Goal: Task Accomplishment & Management: Manage account settings

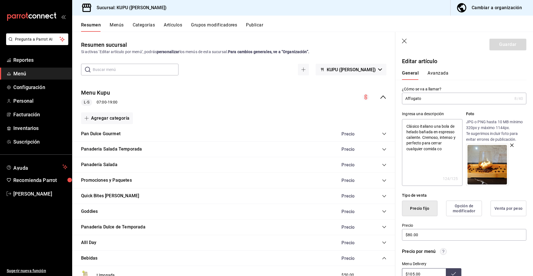
scroll to position [223, 0]
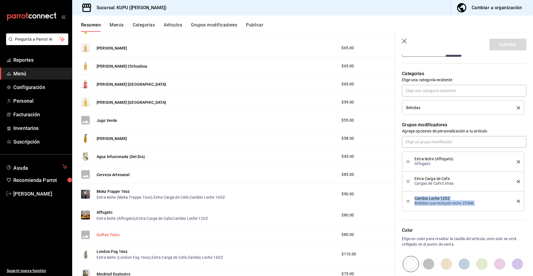
click at [108, 235] on button "Coffee Tonic" at bounding box center [108, 235] width 23 height 6
click at [114, 234] on button "Coffee Tonic" at bounding box center [108, 235] width 23 height 6
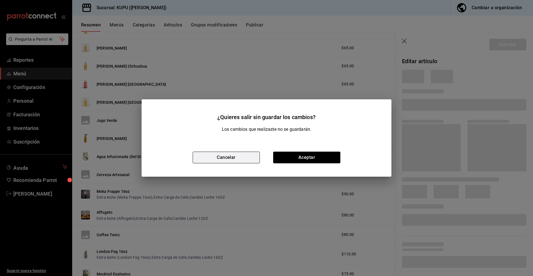
click at [242, 160] on button "Cancelar" at bounding box center [226, 157] width 67 height 12
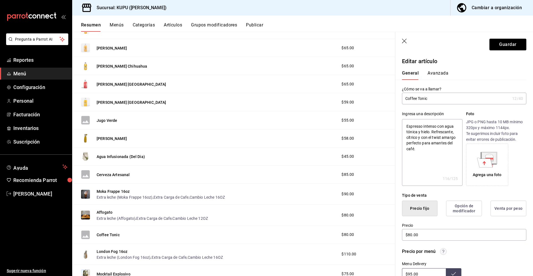
type textarea "x"
type input "$80.00"
drag, startPoint x: 436, startPoint y: 99, endPoint x: 394, endPoint y: 96, distance: 42.0
click at [394, 96] on main "Resumen sucursal Si activas ‘Editar artículo por menú’, podrás personalizar los…" at bounding box center [302, 154] width 461 height 244
drag, startPoint x: 425, startPoint y: 152, endPoint x: 405, endPoint y: 123, distance: 34.9
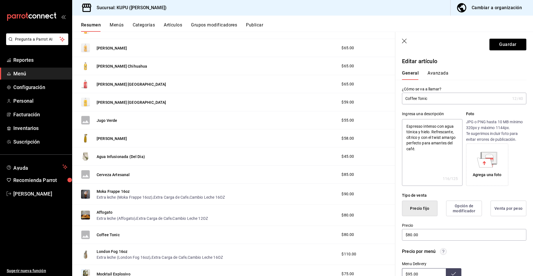
click at [405, 123] on textarea "Espresso intenso con agua tónica y hielo. Refrescante, cítrico y con el twist a…" at bounding box center [432, 152] width 60 height 67
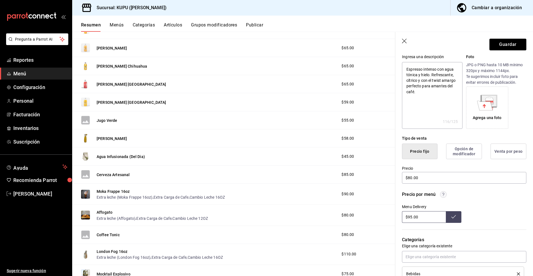
scroll to position [66, 0]
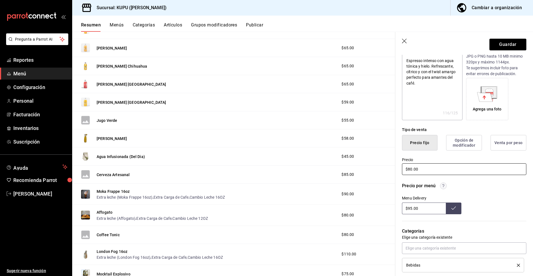
drag, startPoint x: 429, startPoint y: 169, endPoint x: 393, endPoint y: 164, distance: 36.2
click at [393, 164] on main "Resumen sucursal Si activas ‘Editar artículo por menú’, podrás personalizar los…" at bounding box center [302, 154] width 461 height 244
drag, startPoint x: 427, startPoint y: 207, endPoint x: 390, endPoint y: 200, distance: 37.6
click at [390, 200] on main "Resumen sucursal Si activas ‘Editar artículo por menú’, podrás personalizar los…" at bounding box center [302, 154] width 461 height 244
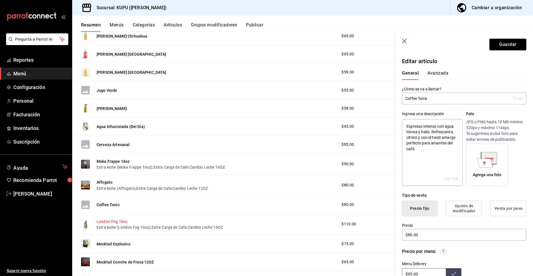
scroll to position [349, 0]
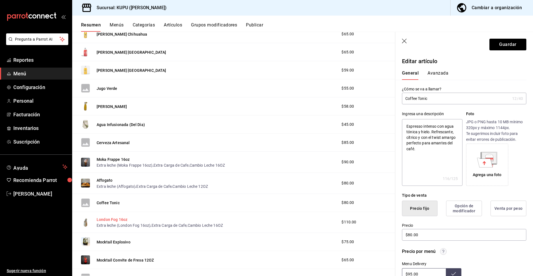
click at [115, 218] on button "London Fog 16oz" at bounding box center [112, 219] width 31 height 6
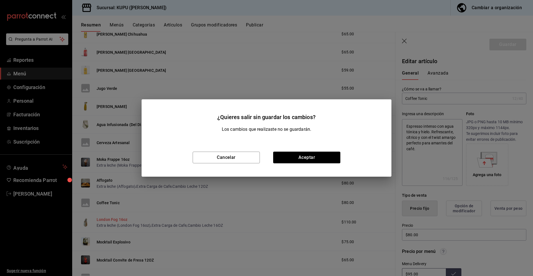
type textarea "x"
click at [298, 158] on button "Aceptar" at bounding box center [306, 157] width 67 height 12
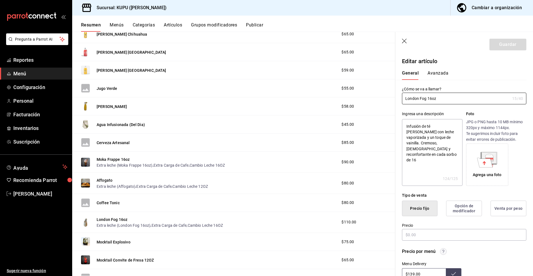
type textarea "x"
type input "$110.00"
drag, startPoint x: 440, startPoint y: 98, endPoint x: 404, endPoint y: 98, distance: 36.1
click at [404, 98] on input "London Fog 16oz" at bounding box center [456, 98] width 108 height 11
click at [446, 151] on textarea "Infusión de té [PERSON_NAME] con leche vaporizada y un toque de vainilla. Cremo…" at bounding box center [432, 152] width 60 height 67
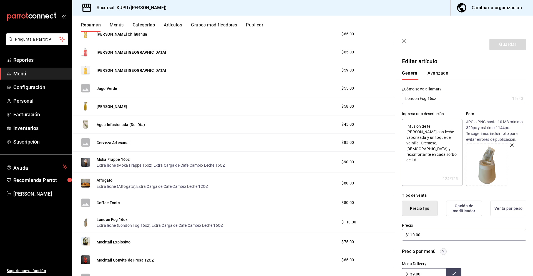
drag, startPoint x: 443, startPoint y: 150, endPoint x: 404, endPoint y: 127, distance: 45.5
click at [404, 127] on textarea "Infusión de té [PERSON_NAME] con leche vaporizada y un toque de vainilla. Cremo…" at bounding box center [432, 152] width 60 height 67
type textarea "x"
drag, startPoint x: 427, startPoint y: 233, endPoint x: 408, endPoint y: 228, distance: 20.0
click at [408, 228] on div "Precio $110.00" at bounding box center [464, 232] width 124 height 19
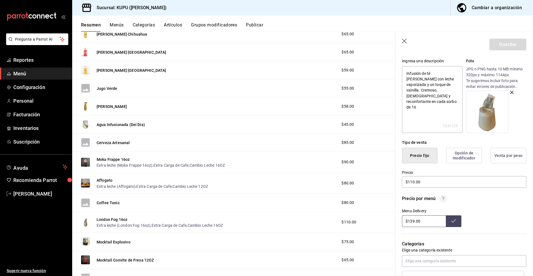
scroll to position [54, 0]
drag, startPoint x: 427, startPoint y: 219, endPoint x: 403, endPoint y: 216, distance: 24.1
click at [403, 216] on input "$139.00" at bounding box center [424, 220] width 44 height 12
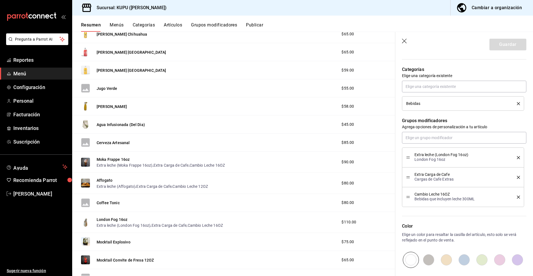
scroll to position [226, 0]
drag, startPoint x: 450, startPoint y: 160, endPoint x: 420, endPoint y: 150, distance: 31.3
click at [420, 150] on li "Extra leche (London Fog 16oz) London Fog 16oz" at bounding box center [463, 158] width 122 height 20
copy div "Extra leche (London Fog 16oz) London Fog 16oz"
drag, startPoint x: 413, startPoint y: 174, endPoint x: 455, endPoint y: 182, distance: 42.4
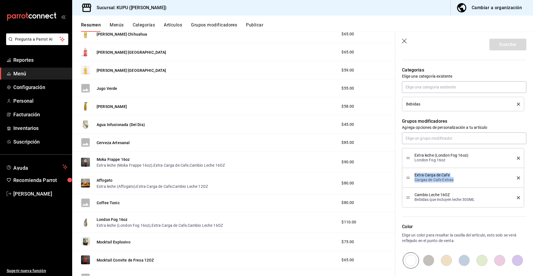
click at [455, 182] on div "Extra Carga de Cafe Cargas de Cafe Extras" at bounding box center [464, 178] width 114 height 12
copy div "Extra Carga de Cafe Cargas de Cafe Extras"
drag, startPoint x: 415, startPoint y: 195, endPoint x: 480, endPoint y: 200, distance: 65.5
click at [480, 200] on div "Cambio Leche 16OZ Bebidas que incluyen leche 300ML" at bounding box center [462, 197] width 94 height 9
copy div "Cambio Leche 16OZ Bebidas que incluyen leche 300ML"
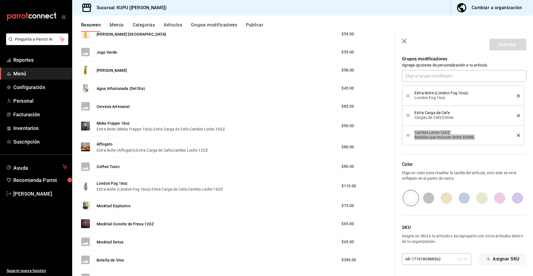
scroll to position [387, 0]
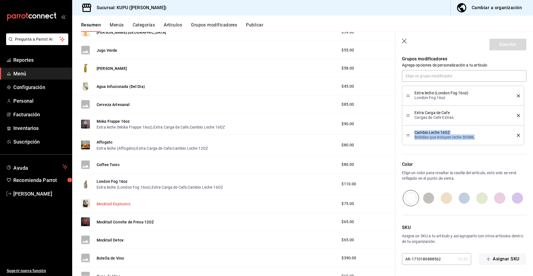
click at [117, 203] on button "Mocktail Explosivo" at bounding box center [114, 204] width 34 height 6
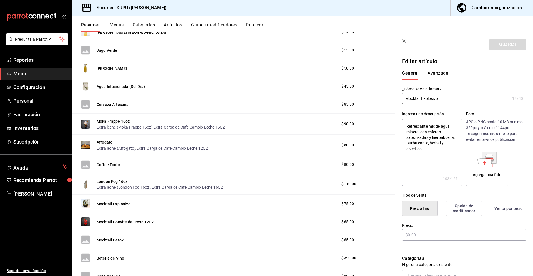
type textarea "x"
type input "$75.00"
radio input "false"
radio input "true"
drag, startPoint x: 447, startPoint y: 101, endPoint x: 404, endPoint y: 100, distance: 42.2
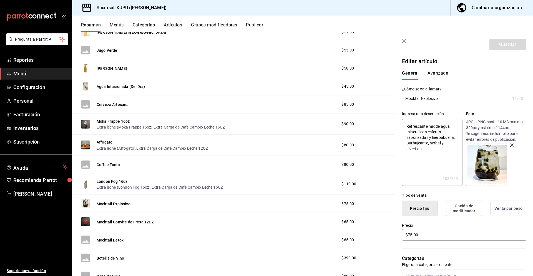
click at [404, 100] on input "Mocktail Explosivo" at bounding box center [456, 98] width 108 height 11
drag, startPoint x: 430, startPoint y: 153, endPoint x: 404, endPoint y: 129, distance: 35.6
click at [404, 129] on textarea "Refrescante mix de agua mineral con esferas saborizadas y hierbabuena. Burbujea…" at bounding box center [432, 152] width 60 height 67
type textarea "x"
drag, startPoint x: 427, startPoint y: 235, endPoint x: 400, endPoint y: 233, distance: 26.8
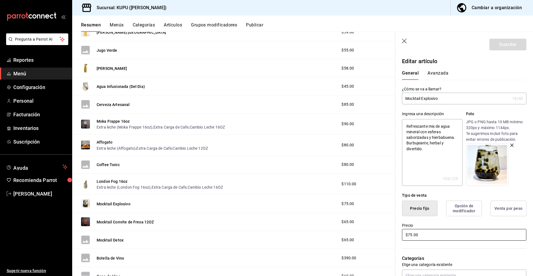
click at [400, 233] on div "Precio $75.00" at bounding box center [461, 228] width 131 height 25
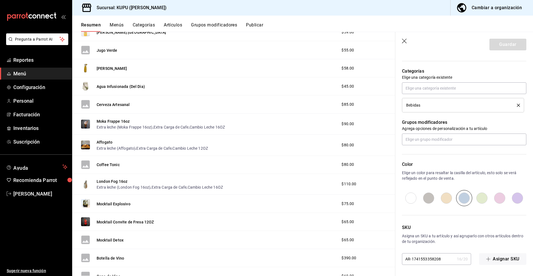
scroll to position [177, 0]
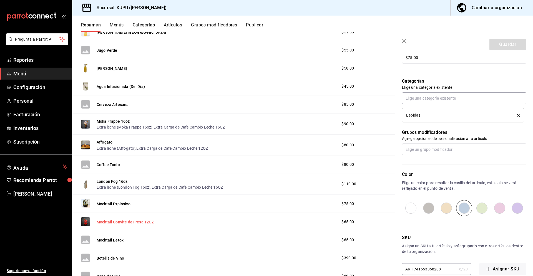
click at [129, 222] on button "Mocktail Convite de Fresa 12OZ" at bounding box center [126, 222] width 58 height 6
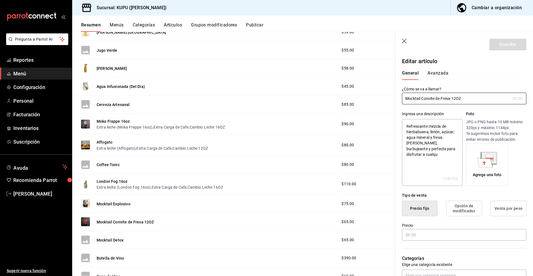
type textarea "x"
type input "$65.00"
radio input "false"
radio input "true"
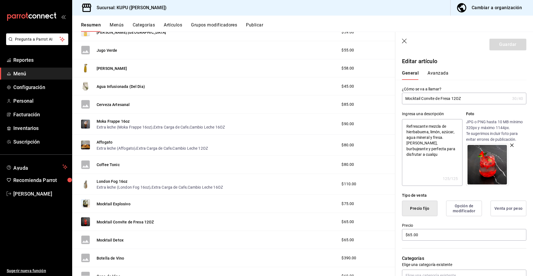
drag, startPoint x: 465, startPoint y: 99, endPoint x: 405, endPoint y: 98, distance: 59.2
click at [405, 98] on input "Mocktail Convite de Fresa 12OZ" at bounding box center [456, 98] width 108 height 11
drag, startPoint x: 445, startPoint y: 150, endPoint x: 398, endPoint y: 119, distance: 55.3
click at [398, 119] on div "Ingresa una descripción Refrescante mezcla de hierbabuena, limón, azúcar, agua …" at bounding box center [461, 144] width 131 height 81
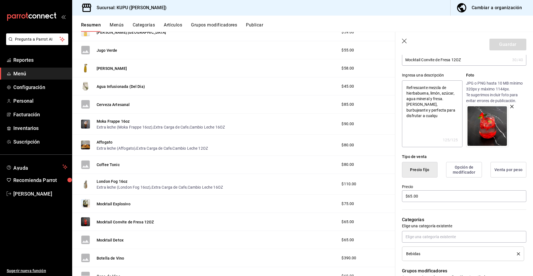
scroll to position [39, 0]
type textarea "x"
drag, startPoint x: 432, startPoint y: 197, endPoint x: 398, endPoint y: 194, distance: 33.5
click at [398, 194] on div "Precio $65.00" at bounding box center [461, 189] width 131 height 25
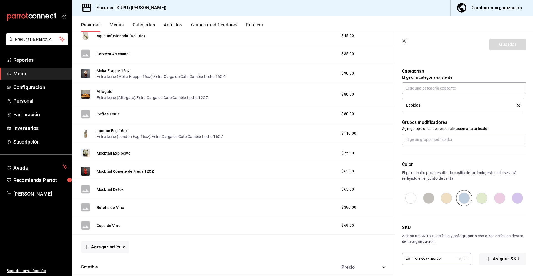
scroll to position [442, 0]
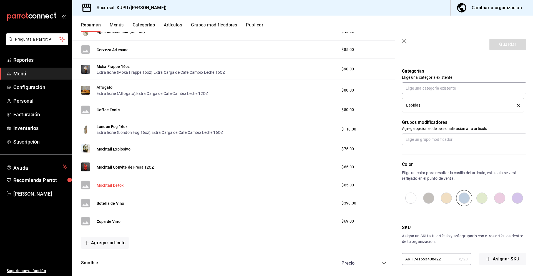
click at [117, 185] on button "Mocktail Detox" at bounding box center [110, 185] width 27 height 6
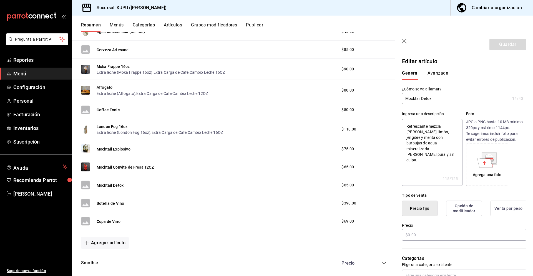
type textarea "x"
type input "$65.00"
radio input "false"
radio input "true"
drag, startPoint x: 443, startPoint y: 100, endPoint x: 398, endPoint y: 97, distance: 44.5
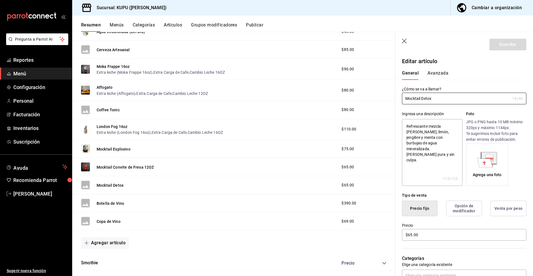
click at [398, 97] on div "¿Cómo se va a llamar? Mocktail Detox 14 /40 ¿Cómo se va a llamar?" at bounding box center [461, 92] width 131 height 24
drag, startPoint x: 442, startPoint y: 152, endPoint x: 406, endPoint y: 126, distance: 44.0
click at [406, 126] on textarea "Refrescante mezcla [PERSON_NAME], limón, jengibre y menta con burbujas de agua …" at bounding box center [432, 152] width 60 height 67
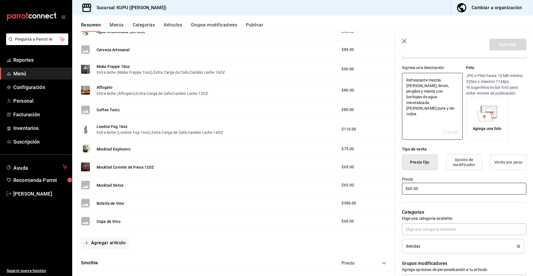
type textarea "x"
drag, startPoint x: 426, startPoint y: 189, endPoint x: 407, endPoint y: 187, distance: 19.2
click at [407, 187] on input "$65.00" at bounding box center [464, 189] width 124 height 12
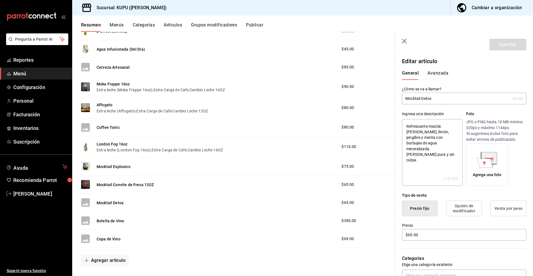
scroll to position [425, 0]
click at [117, 220] on button "Botella de Vino" at bounding box center [111, 220] width 28 height 6
click at [111, 220] on button "Botella de Vino" at bounding box center [111, 220] width 28 height 6
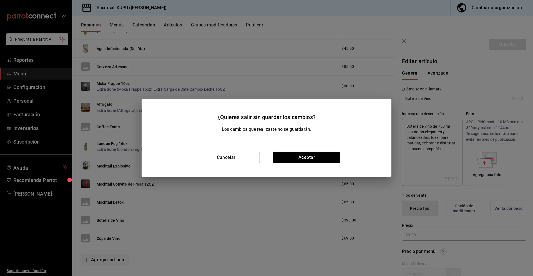
type textarea "x"
type input "$390.00"
radio input "false"
radio input "true"
click at [221, 157] on button "Cancelar" at bounding box center [226, 157] width 67 height 12
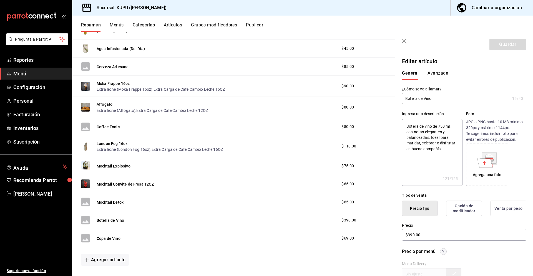
drag, startPoint x: 453, startPoint y: 103, endPoint x: 400, endPoint y: 95, distance: 53.1
click at [400, 95] on div "¿Cómo se va a llamar? Botella de Vino 15 /40 ¿Cómo se va a llamar?" at bounding box center [461, 92] width 131 height 24
drag, startPoint x: 450, startPoint y: 150, endPoint x: 404, endPoint y: 128, distance: 51.0
click at [404, 128] on textarea "Botella de vino de 750 ml, con notas elegantes y balanceadas. Ideal para marida…" at bounding box center [432, 152] width 60 height 67
type textarea "x"
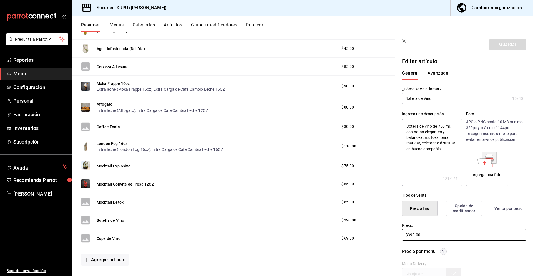
drag, startPoint x: 427, startPoint y: 234, endPoint x: 387, endPoint y: 228, distance: 40.2
click at [387, 229] on main "Resumen sucursal Si activas ‘Editar artículo por menú’, podrás personalizar los…" at bounding box center [302, 154] width 461 height 244
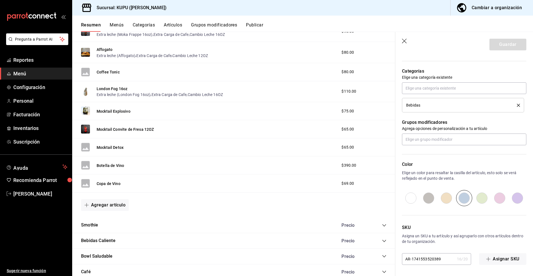
scroll to position [480, 0]
click at [112, 182] on button "Copa de Vino" at bounding box center [109, 183] width 24 height 6
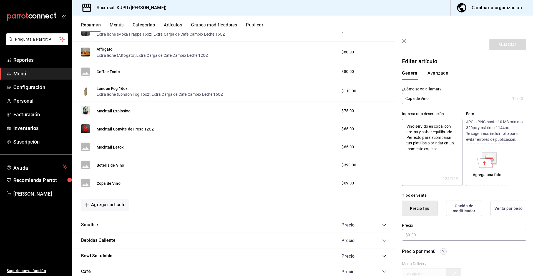
type textarea "x"
type input "$69.00"
radio input "false"
radio input "true"
drag, startPoint x: 436, startPoint y: 101, endPoint x: 403, endPoint y: 100, distance: 32.5
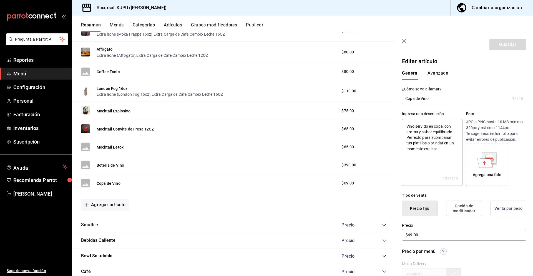
click at [403, 100] on input "Copa de Vino" at bounding box center [456, 98] width 108 height 11
drag, startPoint x: 449, startPoint y: 149, endPoint x: 405, endPoint y: 127, distance: 49.7
click at [405, 127] on textarea "Vino servido en copa, con aroma y sabor equilibrado. Perfecto para acompañar tu…" at bounding box center [432, 152] width 60 height 67
click at [426, 231] on input "$69.00" at bounding box center [464, 235] width 124 height 12
drag, startPoint x: 435, startPoint y: 233, endPoint x: 392, endPoint y: 230, distance: 42.6
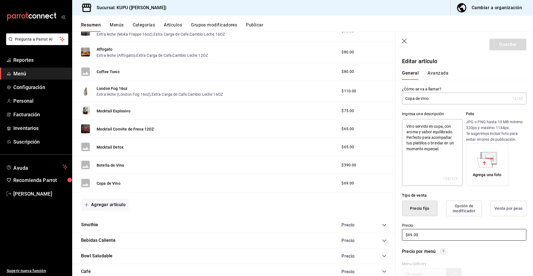
click at [392, 230] on main "Resumen sucursal Si activas ‘Editar artículo por menú’, podrás personalizar los…" at bounding box center [302, 154] width 461 height 244
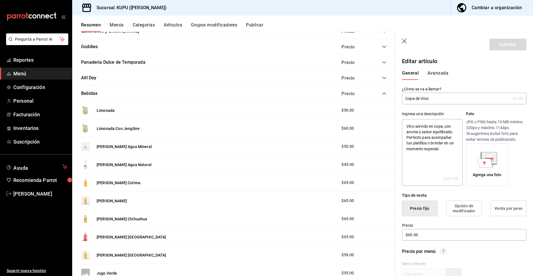
scroll to position [161, 0]
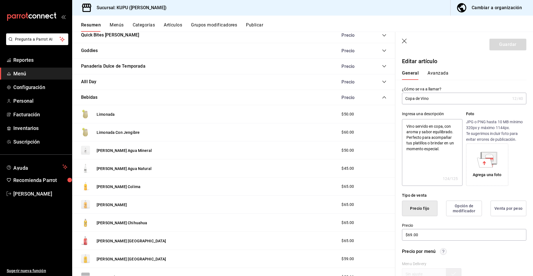
click at [384, 97] on icon "collapse-category-row" at bounding box center [385, 97] width 4 height 2
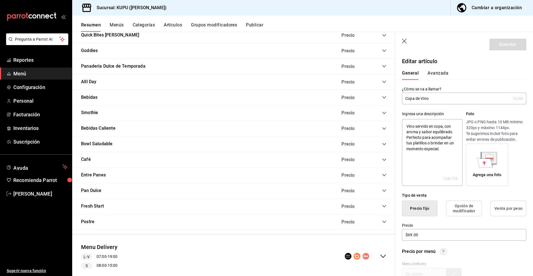
click at [384, 112] on icon "collapse-category-row" at bounding box center [384, 113] width 4 height 4
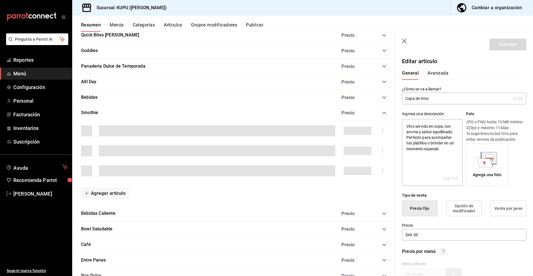
type textarea "x"
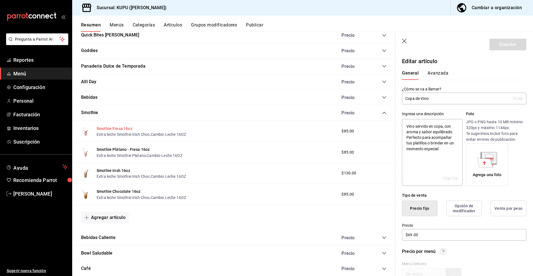
click at [112, 128] on button "Smothie Fresa 16oz" at bounding box center [115, 129] width 36 height 6
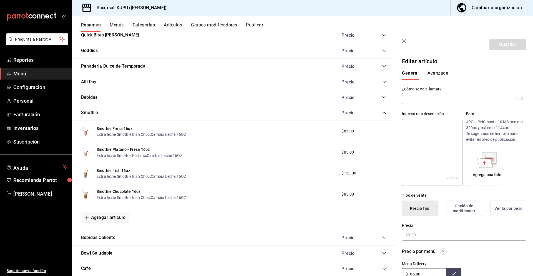
type input "Smothie Fresa 16oz"
type textarea "Cremoso y refrescante, con sabor natural a fresa y crema batida. Un smoothie de…"
type textarea "x"
type input "AR-1710180888551"
type textarea "x"
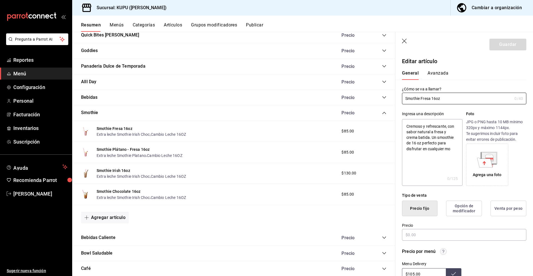
type input "$85.00"
radio input "false"
radio input "true"
drag, startPoint x: 450, startPoint y: 99, endPoint x: 414, endPoint y: 94, distance: 36.3
click at [414, 94] on input "Smothie Fresa 16oz" at bounding box center [456, 98] width 108 height 11
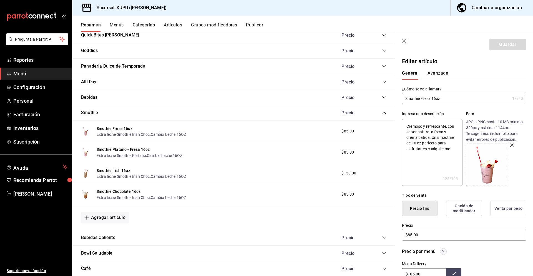
click at [434, 149] on textarea "Cremoso y refrescante, con sabor natural a fresa y crema batida. Un smoothie de…" at bounding box center [432, 152] width 60 height 67
drag, startPoint x: 434, startPoint y: 149, endPoint x: 405, endPoint y: 126, distance: 37.5
click at [405, 126] on textarea "Cremoso y refrescante, con sabor natural a fresa y crema batida. Un smoothie de…" at bounding box center [432, 152] width 60 height 67
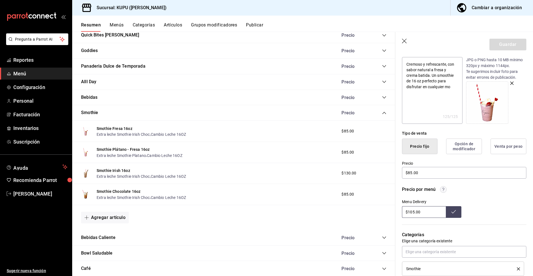
scroll to position [64, 0]
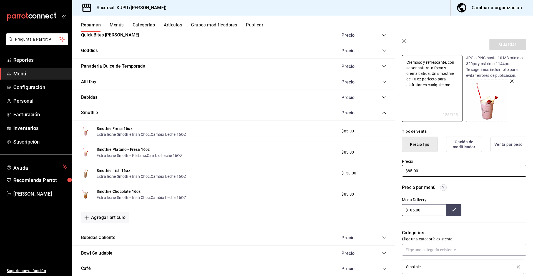
type textarea "x"
drag, startPoint x: 428, startPoint y: 171, endPoint x: 398, endPoint y: 169, distance: 29.8
click at [398, 169] on div "Precio $85.00" at bounding box center [461, 164] width 131 height 25
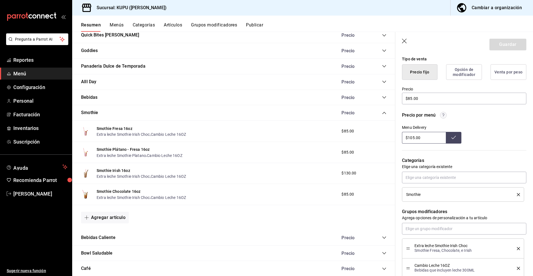
scroll to position [137, 0]
drag, startPoint x: 425, startPoint y: 193, endPoint x: 402, endPoint y: 192, distance: 22.8
click at [402, 192] on li "Smothie" at bounding box center [463, 193] width 122 height 14
copy span "Smothie"
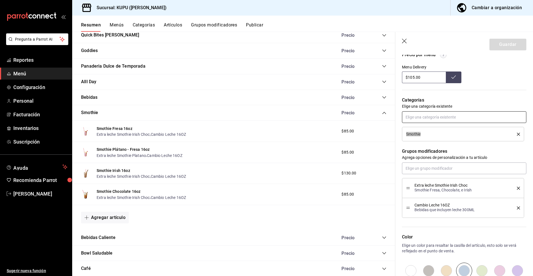
scroll to position [201, 0]
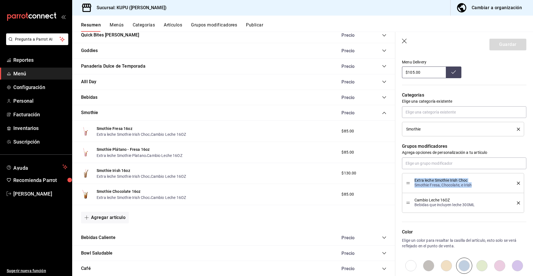
drag, startPoint x: 475, startPoint y: 184, endPoint x: 415, endPoint y: 181, distance: 60.4
click at [415, 181] on div "Extra leche Smothie Irish Choc Smothie Fresa, Chocolate, e Irish" at bounding box center [462, 182] width 94 height 9
copy div "Extra leche Smothie Irish Choc Smothie Fresa, Chocolate, e Irish"
drag, startPoint x: 415, startPoint y: 199, endPoint x: 478, endPoint y: 205, distance: 63.9
click at [478, 205] on div "Cambio Leche 16OZ Bebidas que incluyen leche 300ML" at bounding box center [462, 202] width 94 height 9
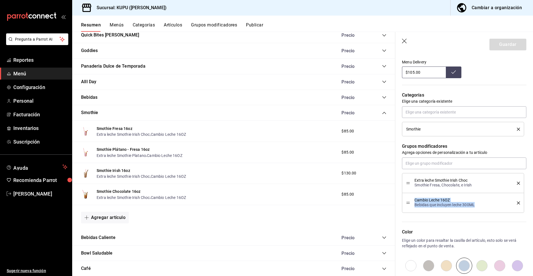
copy div "Cambio Leche 16OZ Bebidas que incluyen leche 300ML"
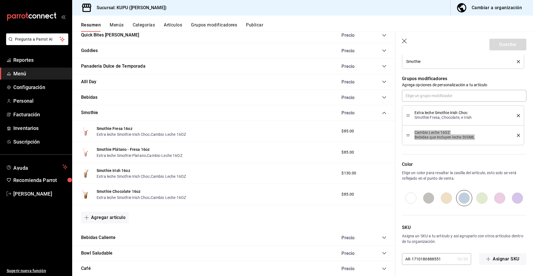
scroll to position [264, 0]
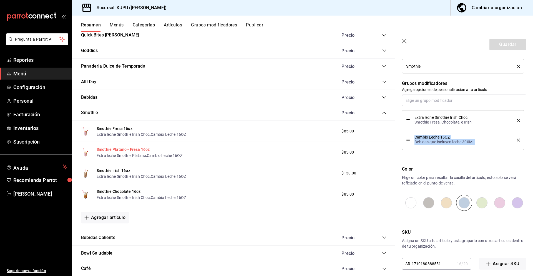
click at [135, 148] on button "Smothie Plátano - Fresa 16oz" at bounding box center [123, 149] width 53 height 6
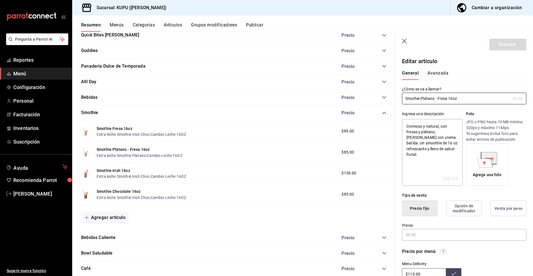
type textarea "x"
type input "$85.00"
radio input "false"
radio input "true"
drag, startPoint x: 471, startPoint y: 98, endPoint x: 397, endPoint y: 98, distance: 73.6
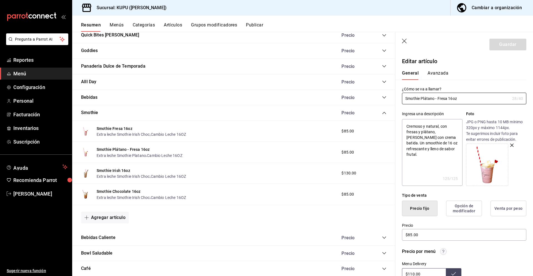
click at [397, 98] on div "¿Cómo se va a llamar? Smothie Plátano - Fresa 16oz 28 /40 ¿Cómo se va a llamar?" at bounding box center [461, 92] width 131 height 24
drag, startPoint x: 426, startPoint y: 156, endPoint x: 395, endPoint y: 123, distance: 45.4
click at [395, 123] on div "Guardar Editar artículo General Avanzada ¿Cómo se va a llamar? Smothie Plátano …" at bounding box center [464, 170] width 138 height 276
type textarea "x"
click at [125, 129] on button "Smothie Fresa 16oz" at bounding box center [115, 129] width 36 height 6
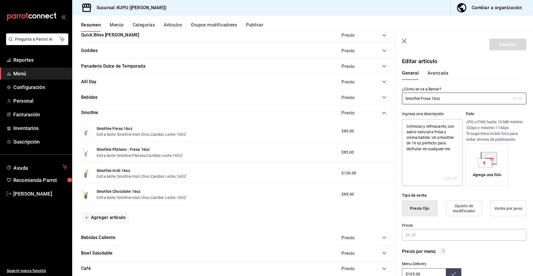
type textarea "x"
type input "$85.00"
radio input "false"
radio input "true"
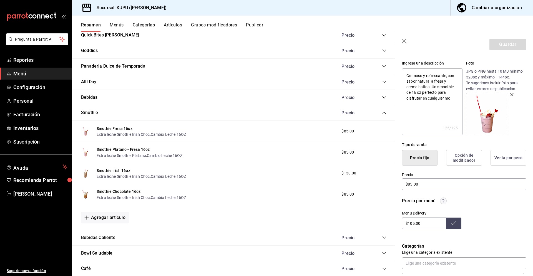
scroll to position [51, 0]
drag, startPoint x: 426, startPoint y: 222, endPoint x: 395, endPoint y: 219, distance: 30.4
click at [396, 219] on div "Precio por menú Menu Delivery $105.00" at bounding box center [461, 209] width 131 height 38
click at [127, 149] on button "Smothie Plátano - Fresa 16oz" at bounding box center [123, 149] width 53 height 6
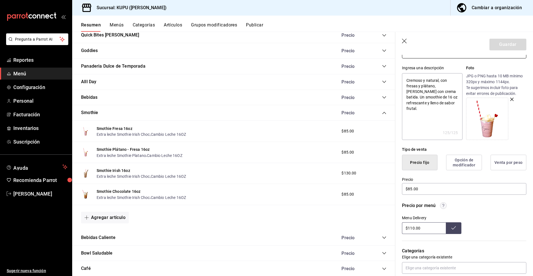
scroll to position [47, 0]
click at [423, 228] on input "$110.00" at bounding box center [424, 227] width 44 height 12
drag, startPoint x: 431, startPoint y: 228, endPoint x: 397, endPoint y: 226, distance: 34.0
click at [397, 226] on div "Precio por menú Menu Delivery $110.00" at bounding box center [461, 213] width 131 height 38
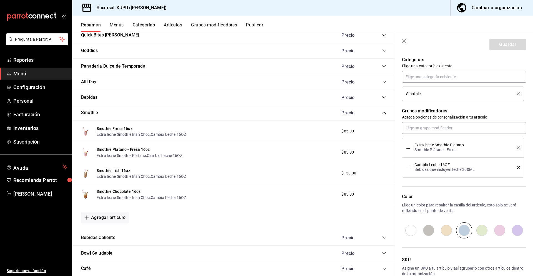
scroll to position [238, 0]
drag, startPoint x: 414, startPoint y: 144, endPoint x: 462, endPoint y: 147, distance: 48.2
click at [462, 147] on div "Extra leche Smothie Platano Smothie Plátano - Fresa" at bounding box center [464, 147] width 114 height 12
copy div "Extra leche Smothie Platano Smothie Plátano - Fresa"
drag, startPoint x: 414, startPoint y: 163, endPoint x: 480, endPoint y: 169, distance: 66.5
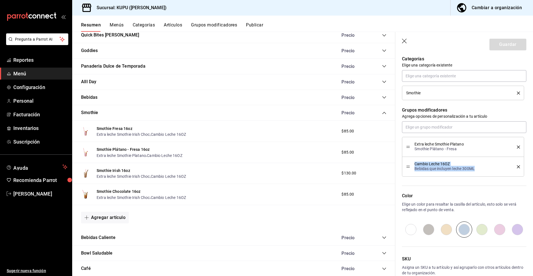
click at [480, 169] on div "Cambio Leche 16OZ Bebidas que incluyen leche 300ML" at bounding box center [464, 167] width 114 height 12
copy div "Cambio Leche 16OZ Bebidas que incluyen leche 300ML"
click at [125, 171] on button "Smothie Irish 16oz" at bounding box center [114, 171] width 34 height 6
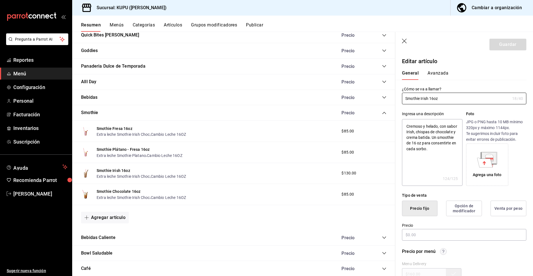
type textarea "x"
type input "$130.00"
radio input "false"
radio input "true"
drag, startPoint x: 445, startPoint y: 99, endPoint x: 393, endPoint y: 94, distance: 52.2
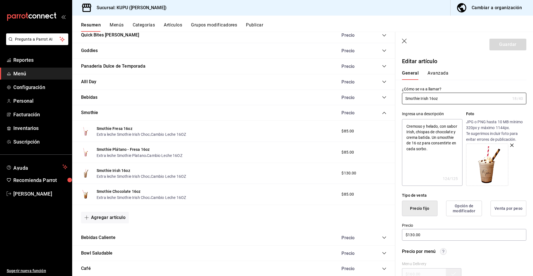
click at [393, 94] on main "Resumen sucursal Si activas ‘Editar artículo por menú’, podrás personalizar los…" at bounding box center [302, 154] width 461 height 244
drag, startPoint x: 436, startPoint y: 150, endPoint x: 407, endPoint y: 127, distance: 37.0
click at [407, 127] on textarea "Cremoso y helado, con sabor Irish, chispas de chocolate y crema batida. Un smoo…" at bounding box center [432, 152] width 60 height 67
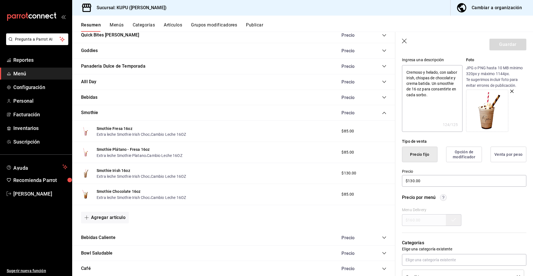
scroll to position [54, 0]
type textarea "x"
drag, startPoint x: 429, startPoint y: 180, endPoint x: 399, endPoint y: 177, distance: 30.5
click at [399, 177] on div "Precio $130.00" at bounding box center [461, 173] width 131 height 25
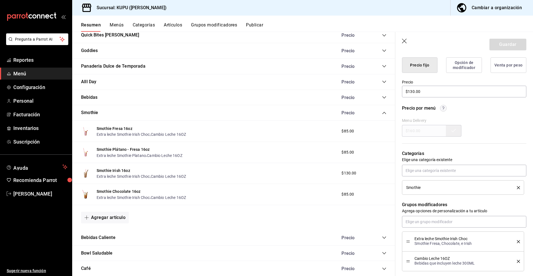
scroll to position [209, 0]
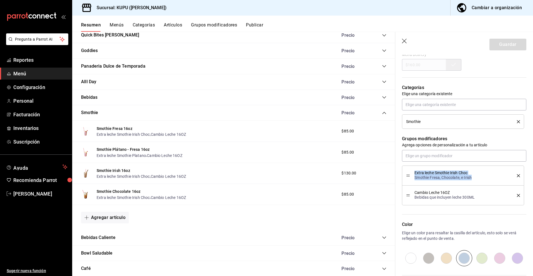
drag, startPoint x: 477, startPoint y: 177, endPoint x: 415, endPoint y: 172, distance: 62.2
click at [415, 172] on div "Extra leche Smothie Irish Choc Smothie Fresa, Chocolate, e Irish" at bounding box center [462, 175] width 94 height 9
copy div "Extra leche Smothie Irish Choc Smothie Fresa, Chocolate, e Irish"
drag, startPoint x: 416, startPoint y: 191, endPoint x: 478, endPoint y: 196, distance: 62.8
click at [478, 196] on div "Cambio Leche 16OZ Bebidas que incluyen leche 300ML" at bounding box center [462, 194] width 94 height 9
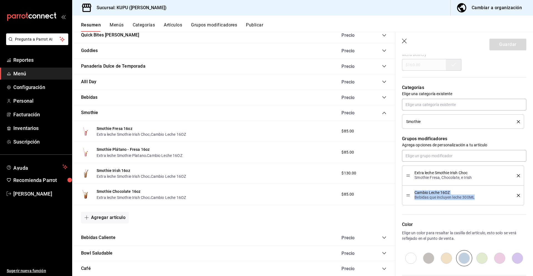
copy div "Cambio Leche 16OZ Bebidas que incluyen leche 300ML"
click at [129, 191] on button "Smothie Chocolate 16oz" at bounding box center [119, 191] width 44 height 6
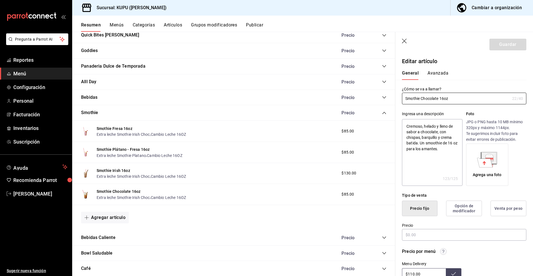
type textarea "x"
type input "$85.00"
radio input "false"
radio input "true"
drag, startPoint x: 458, startPoint y: 98, endPoint x: 403, endPoint y: 98, distance: 54.2
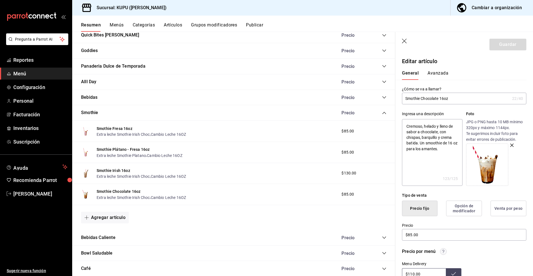
click at [403, 98] on input "Smothie Chocolate 16oz" at bounding box center [456, 98] width 108 height 11
drag, startPoint x: 442, startPoint y: 149, endPoint x: 406, endPoint y: 125, distance: 43.2
click at [406, 125] on textarea "Cremoso, helado y lleno de sabor a chocolate, con chispas, barquillo y crema ba…" at bounding box center [432, 152] width 60 height 67
type textarea "x"
drag, startPoint x: 431, startPoint y: 235, endPoint x: 409, endPoint y: 231, distance: 22.8
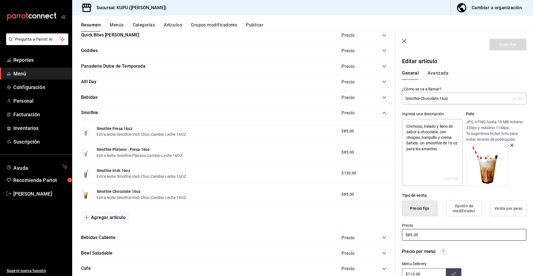
click at [409, 231] on input "$85.00" at bounding box center [464, 235] width 124 height 12
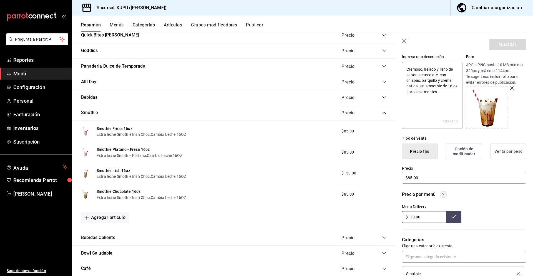
scroll to position [58, 0]
drag, startPoint x: 425, startPoint y: 216, endPoint x: 393, endPoint y: 211, distance: 32.0
click at [393, 211] on main "Resumen sucursal Si activas ‘Editar artículo por menú’, podrás personalizar los…" at bounding box center [302, 154] width 461 height 244
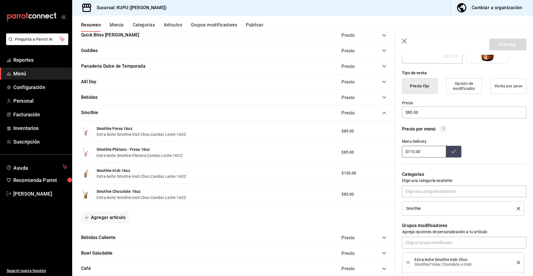
scroll to position [153, 0]
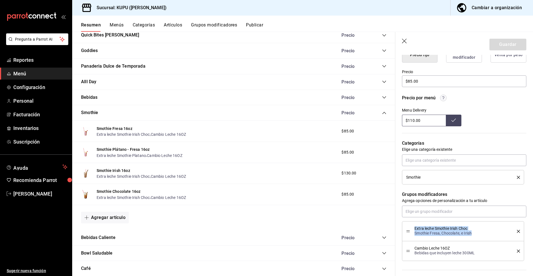
drag, startPoint x: 476, startPoint y: 234, endPoint x: 442, endPoint y: 226, distance: 34.8
click at [442, 226] on div "Extra leche Smothie Irish Choc Smothie Fresa, Chocolate, e Irish" at bounding box center [462, 230] width 94 height 9
drag, startPoint x: 479, startPoint y: 253, endPoint x: 433, endPoint y: 244, distance: 46.5
click at [433, 244] on li "Cambio Leche 16OZ Bebidas que incluyen leche 300ML" at bounding box center [463, 251] width 122 height 20
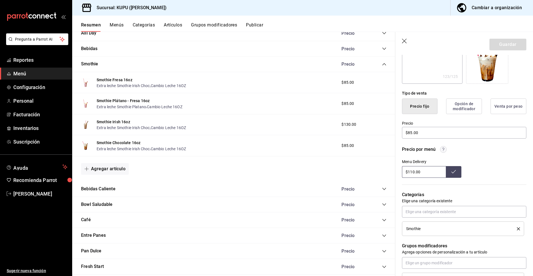
scroll to position [103, 0]
click at [177, 24] on button "Artículos" at bounding box center [173, 26] width 18 height 9
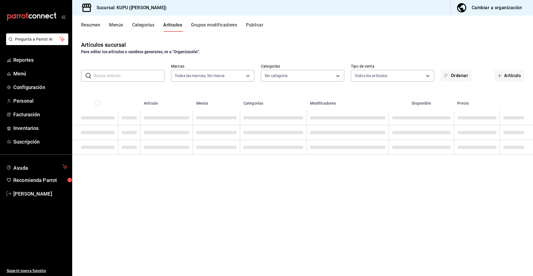
type input "fb9c4d46-a015-46d8-8c6c-331d5c46c788"
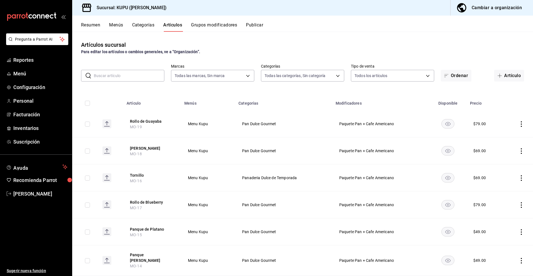
type input "a90cef0b-f7d1-477f-a007-dd709b7e4431,97ca7b44-def2-4fa0-99ba-4da1738fd0db,e797f…"
click at [121, 75] on input "text" at bounding box center [129, 75] width 71 height 11
paste input "Alll Day"
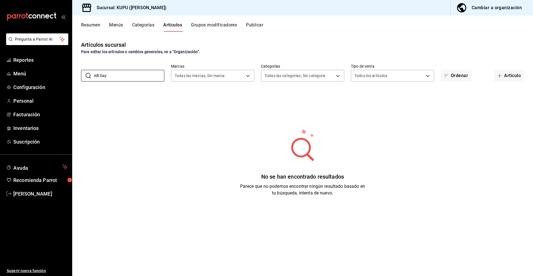
drag, startPoint x: 128, startPoint y: 75, endPoint x: 84, endPoint y: 67, distance: 44.0
click at [84, 67] on div "​ Alll Day ​ Marcas Todas las marcas, Sin marca fb9c4d46-a015-46d8-8c6c-331d5c4…" at bounding box center [302, 73] width 461 height 18
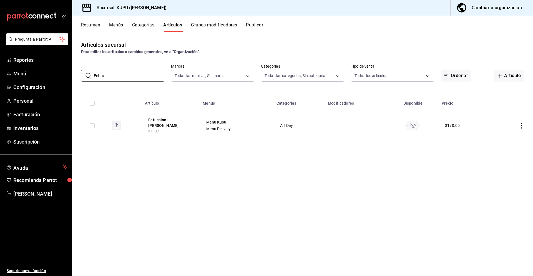
type input "Fetuc"
drag, startPoint x: 111, startPoint y: 78, endPoint x: 69, endPoint y: 70, distance: 42.1
click at [69, 70] on div "Pregunta a Parrot AI Reportes Menú Configuración Personal Facturación Inventari…" at bounding box center [266, 138] width 533 height 276
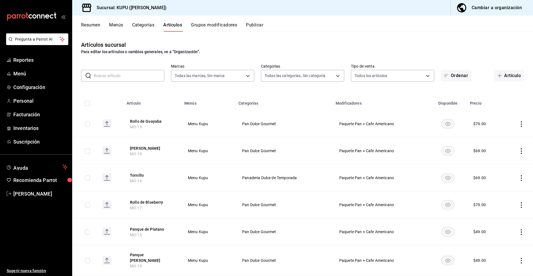
click at [125, 75] on input "text" at bounding box center [129, 75] width 71 height 11
paste input "Limonada"
type input "Limonada"
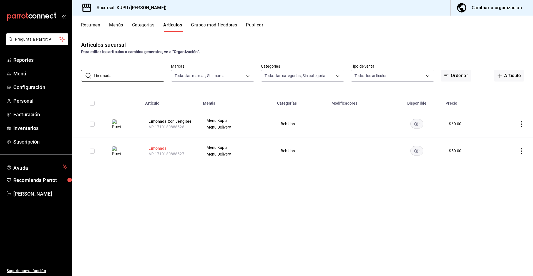
click at [161, 147] on button "Limonada" at bounding box center [171, 148] width 44 height 6
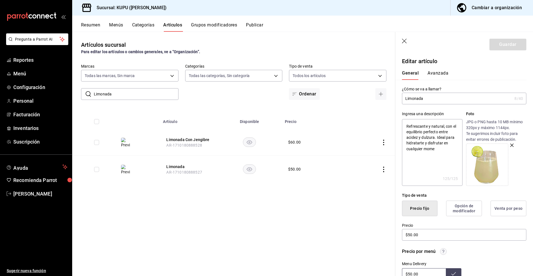
scroll to position [225, 0]
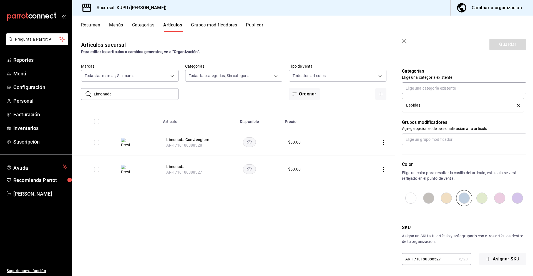
click at [442, 260] on input "AR-1710180888527" at bounding box center [428, 258] width 53 height 11
drag, startPoint x: 443, startPoint y: 260, endPoint x: 383, endPoint y: 245, distance: 61.9
click at [383, 245] on main "Artículos sucursal Para editar los artículos o cambios generales, ve a “Organiz…" at bounding box center [302, 154] width 461 height 244
paste input "KPB-01"
type input "KPB-01"
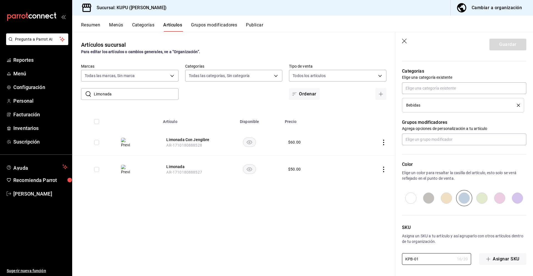
type textarea "x"
type input "KPB-01"
click at [500, 46] on button "Guardar" at bounding box center [508, 45] width 37 height 12
type textarea "x"
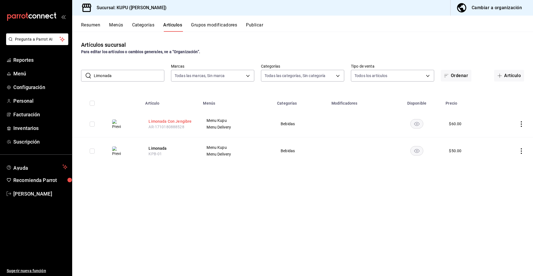
click at [178, 119] on button "Limonada Con Jengibre" at bounding box center [171, 121] width 44 height 6
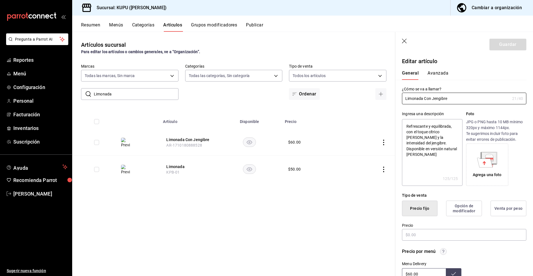
type textarea "x"
type input "$60.00"
radio input "false"
radio input "true"
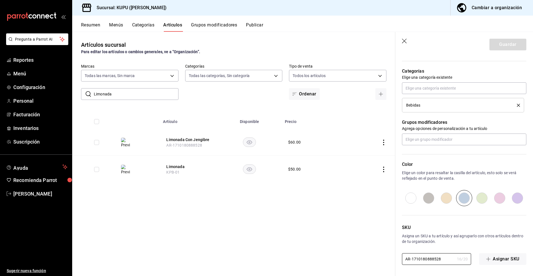
drag, startPoint x: 443, startPoint y: 259, endPoint x: 356, endPoint y: 222, distance: 94.5
click at [356, 222] on main "Artículos sucursal Para editar los artículos o cambios generales, ve a “Organiz…" at bounding box center [302, 154] width 461 height 244
paste input "KPB-02"
type input "KPB-02"
type textarea "x"
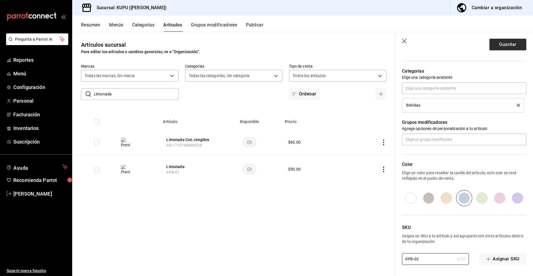
type input "KPB-02"
click at [501, 45] on button "Guardar" at bounding box center [508, 45] width 37 height 12
type textarea "x"
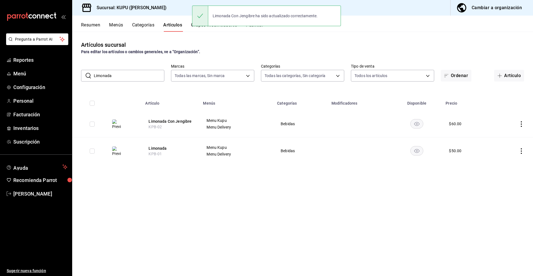
click at [137, 69] on div "​ Limonada ​ Marcas Todas las marcas, Sin marca fb9c4d46-a015-46d8-8c6c-331d5c4…" at bounding box center [302, 73] width 461 height 18
click at [136, 74] on input "Limonada" at bounding box center [129, 75] width 71 height 11
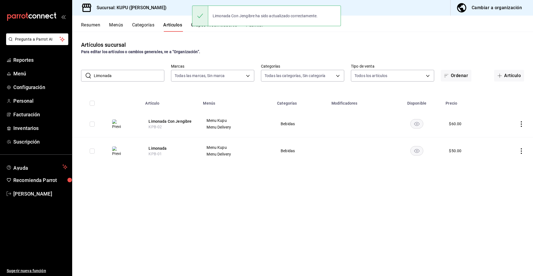
paste input "Felix"
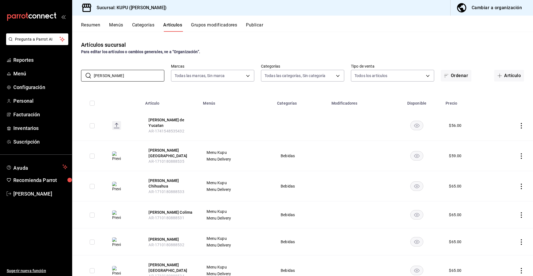
scroll to position [74, 0]
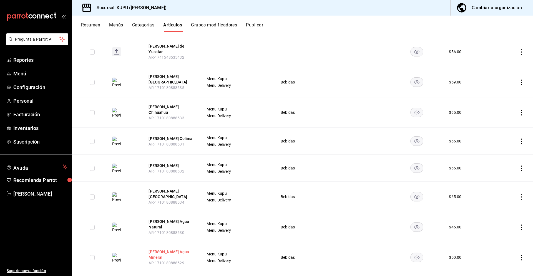
type input "Felix"
click at [176, 249] on button "[PERSON_NAME] Agua Mineral" at bounding box center [171, 254] width 44 height 11
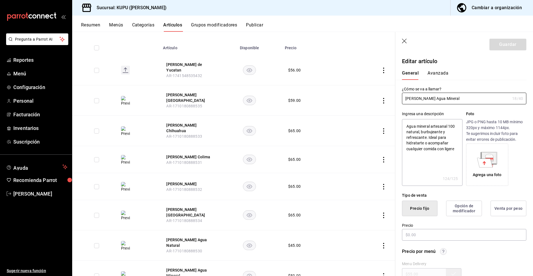
type textarea "x"
type input "$50.00"
radio input "false"
radio input "true"
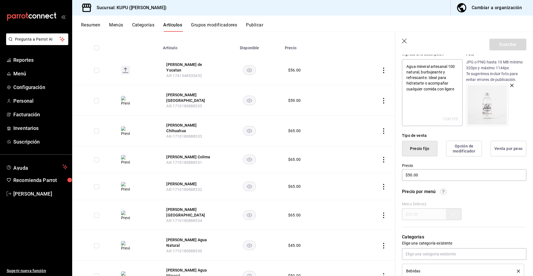
scroll to position [225, 0]
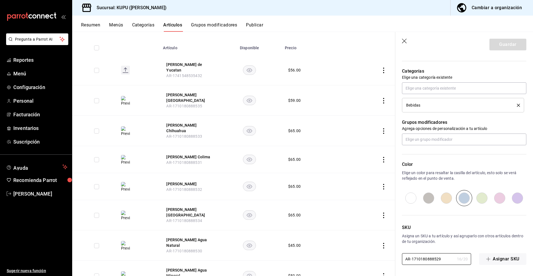
drag, startPoint x: 442, startPoint y: 260, endPoint x: 375, endPoint y: 244, distance: 68.4
click at [375, 244] on main "Artículos sucursal Para editar los artículos o cambios generales, ve a “Organiz…" at bounding box center [302, 154] width 461 height 244
paste input "FL-01"
type textarea "x"
type input "FL-01"
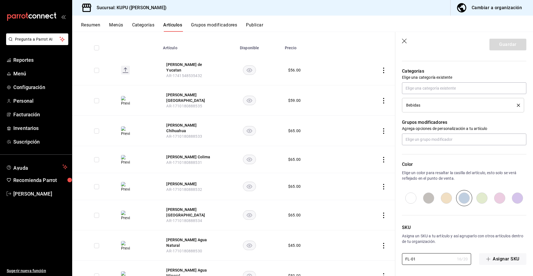
type textarea "x"
type input "FL-01"
click at [505, 46] on button "Guardar" at bounding box center [508, 45] width 37 height 12
type textarea "x"
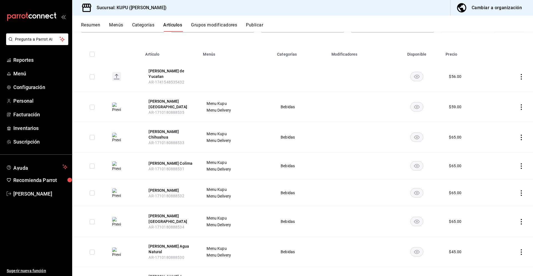
scroll to position [74, 0]
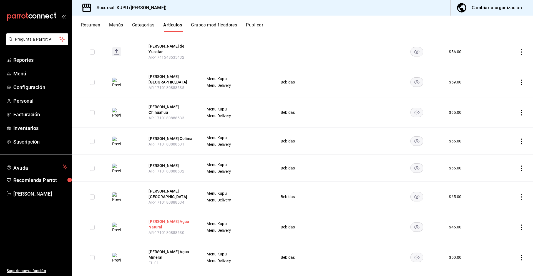
click at [166, 219] on button "[PERSON_NAME] Agua Natural" at bounding box center [171, 223] width 44 height 11
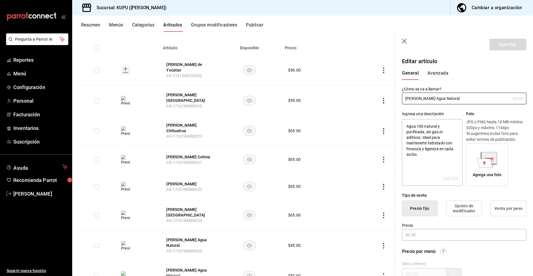
type textarea "x"
type input "$45.00"
radio input "false"
radio input "true"
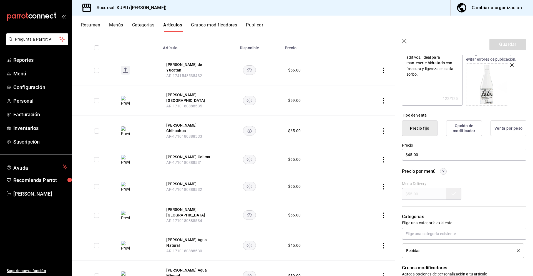
scroll to position [225, 0]
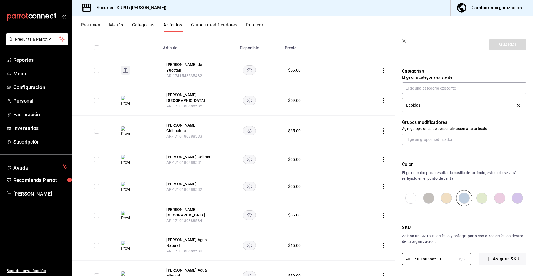
drag, startPoint x: 442, startPoint y: 260, endPoint x: 404, endPoint y: 245, distance: 40.6
click at [404, 245] on div "SKU Asigna un SKU a tu artículo y así agruparlo con otros artículos dentro de t…" at bounding box center [461, 235] width 131 height 59
paste input "FL-02"
type input "FL-02"
type textarea "x"
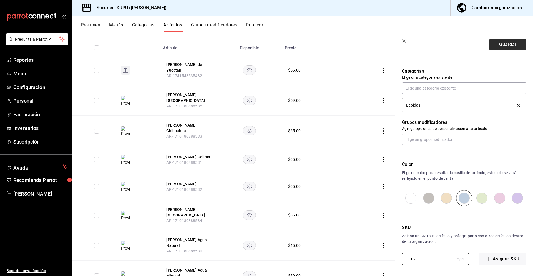
type input "FL-02"
click at [498, 47] on button "Guardar" at bounding box center [508, 45] width 37 height 12
type textarea "x"
type input "AR-1758905929321"
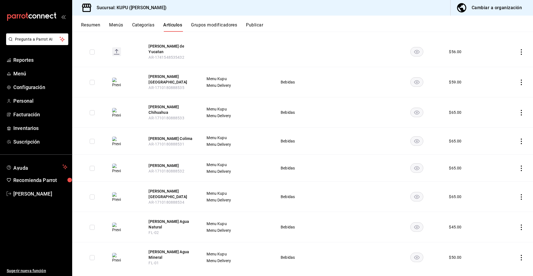
scroll to position [68, 0]
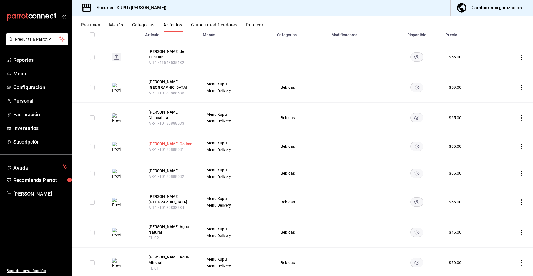
click at [184, 141] on button "[PERSON_NAME] Colima" at bounding box center [171, 144] width 44 height 6
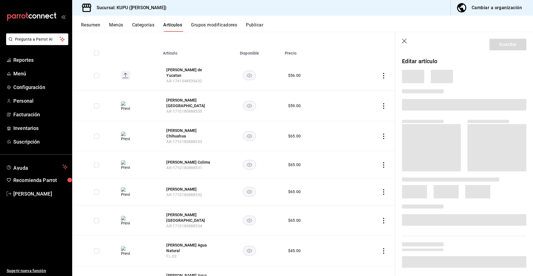
scroll to position [124, 0]
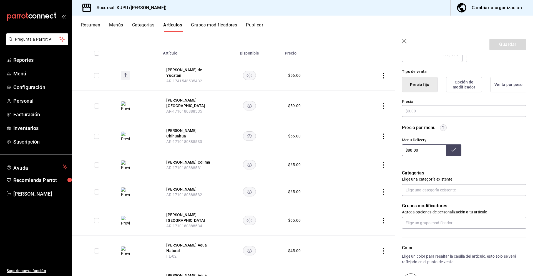
type textarea "x"
type input "$65.00"
radio input "false"
radio input "true"
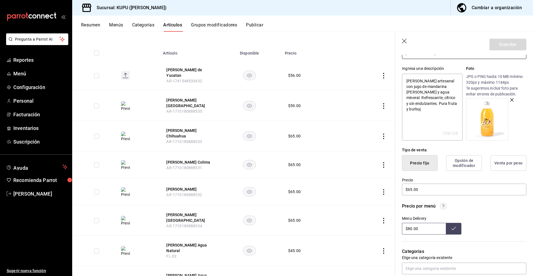
scroll to position [225, 0]
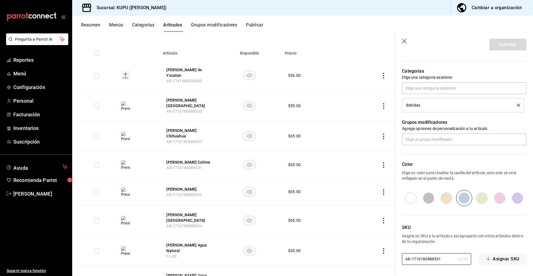
drag, startPoint x: 442, startPoint y: 259, endPoint x: 395, endPoint y: 259, distance: 47.0
click at [395, 259] on main "Artículos sucursal Para editar los artículos o cambios generales, ve a “Organiz…" at bounding box center [302, 154] width 461 height 244
paste input "FL-03"
type input "FL-03"
type textarea "x"
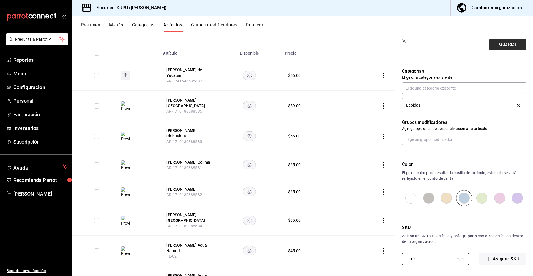
type input "FL-03"
click at [509, 44] on button "Guardar" at bounding box center [508, 45] width 37 height 12
type textarea "x"
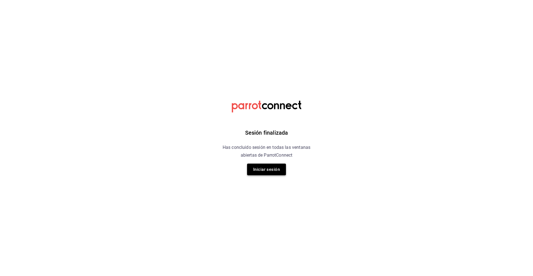
click at [272, 170] on button "Iniciar sesión" at bounding box center [266, 169] width 39 height 12
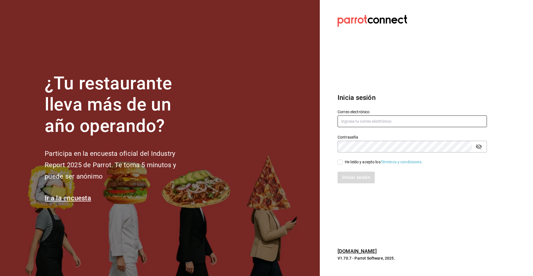
click at [375, 120] on input "text" at bounding box center [412, 121] width 149 height 12
type input "yosefzonanag@gmail.com"
click at [341, 164] on input "He leído y acepto los Términos y condiciones." at bounding box center [340, 161] width 5 height 5
checkbox input "true"
click at [351, 174] on button "Iniciar sesión" at bounding box center [357, 177] width 38 height 12
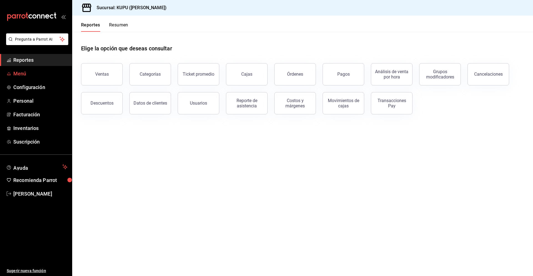
click at [25, 76] on span "Menú" at bounding box center [40, 74] width 54 height 8
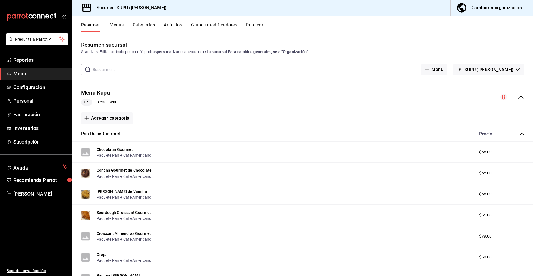
click at [121, 26] on button "Menús" at bounding box center [117, 26] width 14 height 9
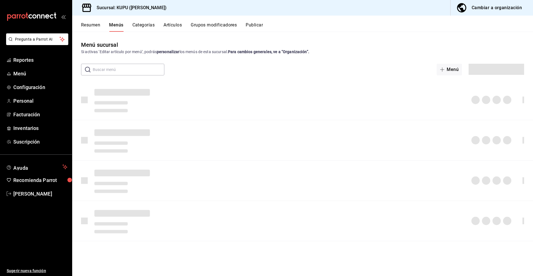
click at [175, 28] on button "Artículos" at bounding box center [173, 26] width 18 height 9
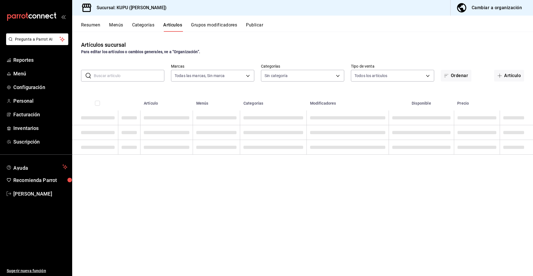
type input "fb9c4d46-a015-46d8-8c6c-331d5c46c788"
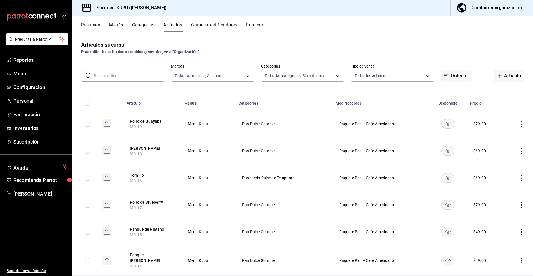
type input "a90cef0b-f7d1-477f-a007-dd709b7e4431,97ca7b44-def2-4fa0-99ba-4da1738fd0db,e797f…"
drag, startPoint x: 118, startPoint y: 75, endPoint x: 122, endPoint y: 75, distance: 4.2
click at [118, 75] on input "text" at bounding box center [129, 75] width 71 height 11
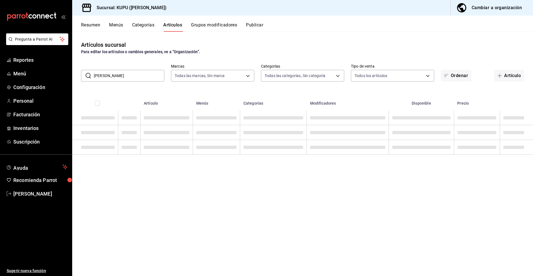
type input "[PERSON_NAME]"
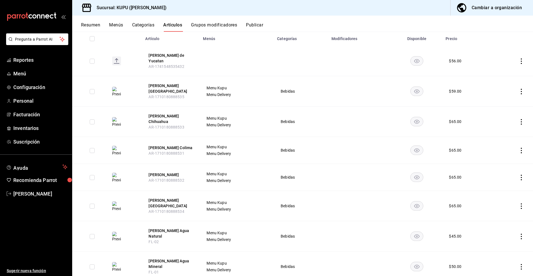
scroll to position [64, 0]
click at [172, 145] on button "[PERSON_NAME] Colima" at bounding box center [171, 148] width 44 height 6
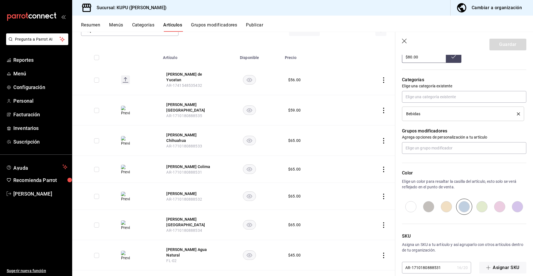
scroll to position [225, 0]
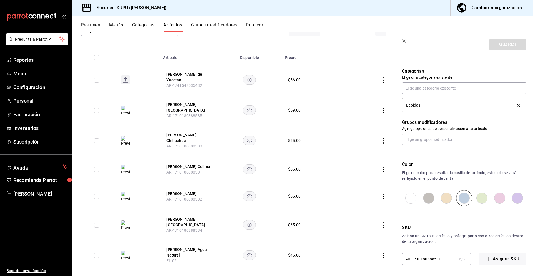
click at [443, 260] on input "AR-1710180888531" at bounding box center [428, 258] width 53 height 11
drag, startPoint x: 443, startPoint y: 260, endPoint x: 400, endPoint y: 258, distance: 42.6
click at [400, 258] on div "SKU Asigna un SKU a tu artículo y así agruparlo con otros artículos dentro de t…" at bounding box center [461, 235] width 131 height 59
paste input "FL-03"
type input "FL-03"
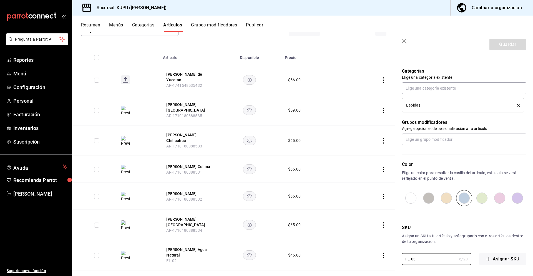
type textarea "x"
type input "FL-03"
click at [506, 48] on button "Guardar" at bounding box center [508, 45] width 37 height 12
type textarea "x"
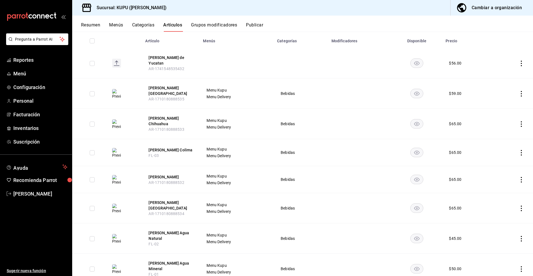
scroll to position [62, 0]
click at [168, 174] on button "[PERSON_NAME]" at bounding box center [171, 177] width 44 height 6
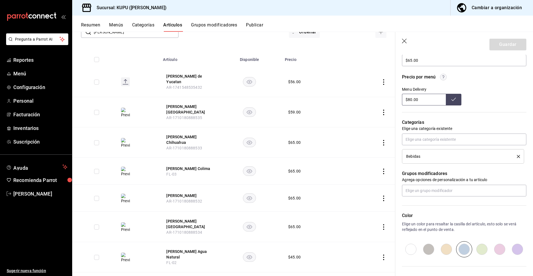
scroll to position [225, 0]
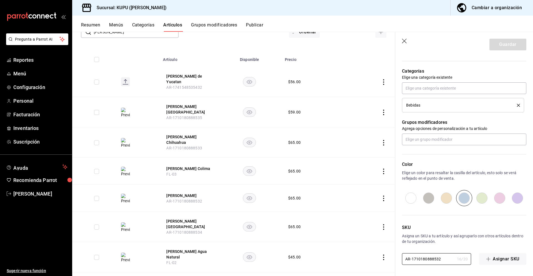
drag, startPoint x: 443, startPoint y: 256, endPoint x: 392, endPoint y: 252, distance: 50.8
click at [392, 252] on main "Artículos sucursal Para editar los artículos o cambios generales, ve a “Organiz…" at bounding box center [302, 154] width 461 height 244
click at [417, 259] on input "AR-1710180888532" at bounding box center [428, 258] width 53 height 11
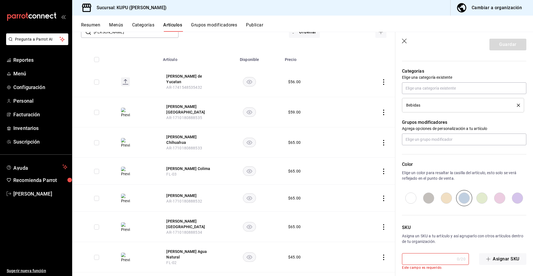
paste input "FL-04"
type textarea "x"
type input "FL-04"
type textarea "x"
type input "FL-04"
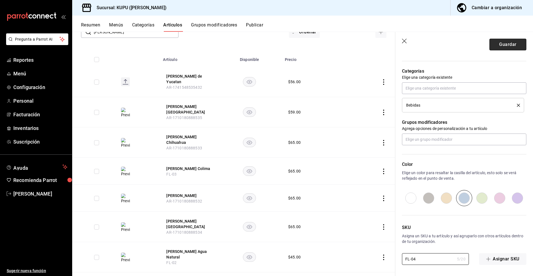
click at [497, 48] on button "Guardar" at bounding box center [508, 45] width 37 height 12
type textarea "x"
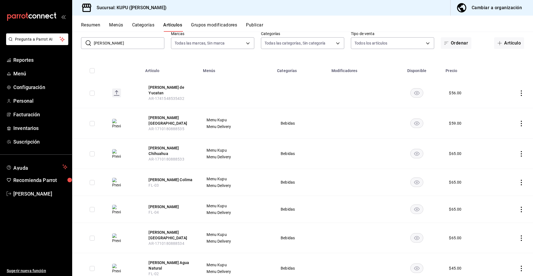
scroll to position [43, 0]
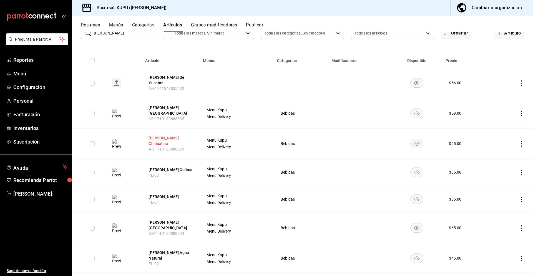
click at [162, 135] on button "[PERSON_NAME] Chihuahua" at bounding box center [171, 140] width 44 height 11
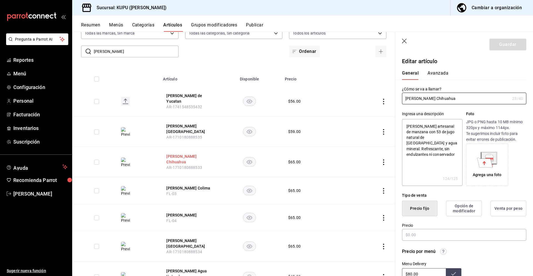
type textarea "x"
type input "$65.00"
radio input "false"
radio input "true"
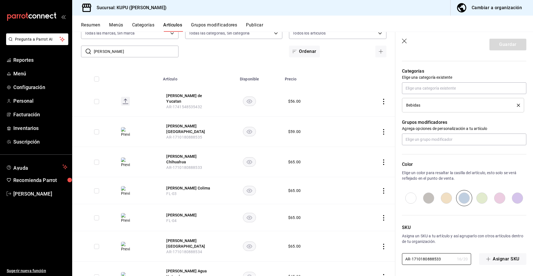
drag, startPoint x: 444, startPoint y: 260, endPoint x: 390, endPoint y: 255, distance: 54.4
click at [390, 255] on main "Artículos sucursal Para editar los artículos o cambios generales, ve a “Organiz…" at bounding box center [302, 154] width 461 height 244
paste input "FL-05"
type textarea "x"
type input "FL-05"
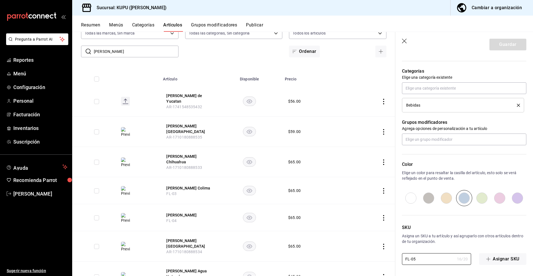
type textarea "x"
type input "FL-05"
click at [504, 44] on button "Guardar" at bounding box center [508, 45] width 37 height 12
type textarea "x"
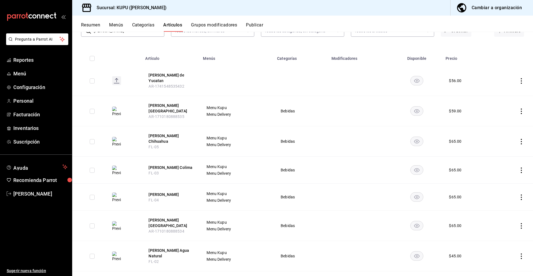
scroll to position [46, 0]
click at [173, 220] on button "[PERSON_NAME] [GEOGRAPHIC_DATA]" at bounding box center [171, 221] width 44 height 11
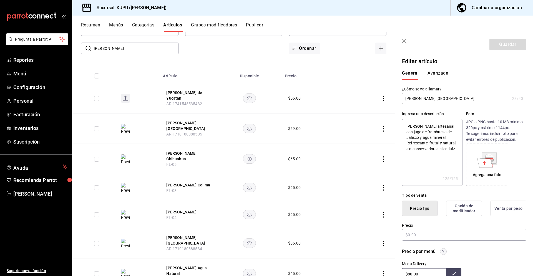
type textarea "x"
type input "$65.00"
radio input "false"
radio input "true"
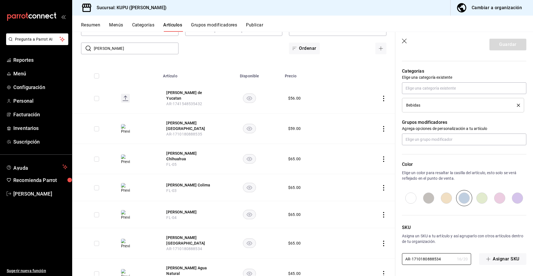
drag, startPoint x: 445, startPoint y: 259, endPoint x: 392, endPoint y: 251, distance: 54.3
click at [392, 251] on main "Artículos sucursal Para editar los artículos o cambios generales, ve a “Organiz…" at bounding box center [302, 154] width 461 height 244
paste input "FL-06"
type textarea "x"
type input "FL-06"
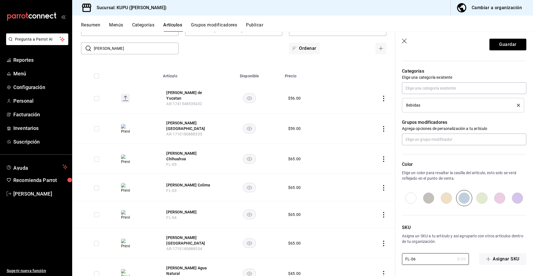
type textarea "x"
type input "FL-06"
click at [506, 46] on button "Guardar" at bounding box center [508, 45] width 37 height 12
type textarea "x"
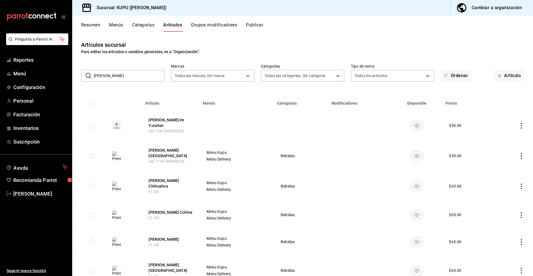
scroll to position [74, 0]
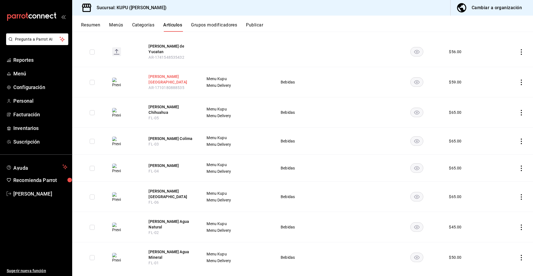
click at [173, 79] on button "[PERSON_NAME] [GEOGRAPHIC_DATA]" at bounding box center [171, 79] width 44 height 11
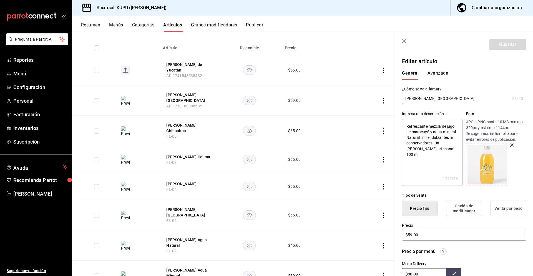
scroll to position [225, 0]
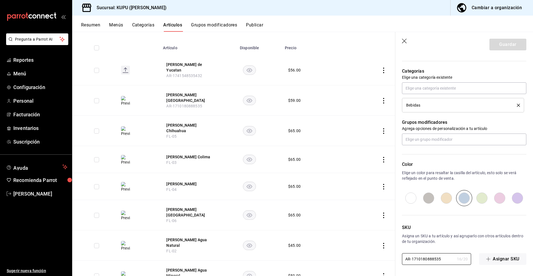
drag, startPoint x: 443, startPoint y: 258, endPoint x: 392, endPoint y: 250, distance: 51.4
click at [392, 250] on main "Artículos sucursal Para editar los artículos o cambios generales, ve a “Organiz…" at bounding box center [302, 154] width 461 height 244
paste input "FL-07"
type textarea "x"
type input "FL-07"
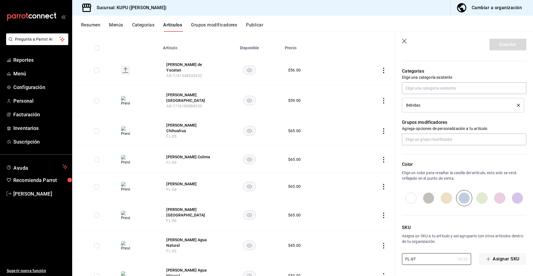
type textarea "x"
type input "FL-07"
click at [510, 47] on button "Guardar" at bounding box center [508, 45] width 37 height 12
type textarea "x"
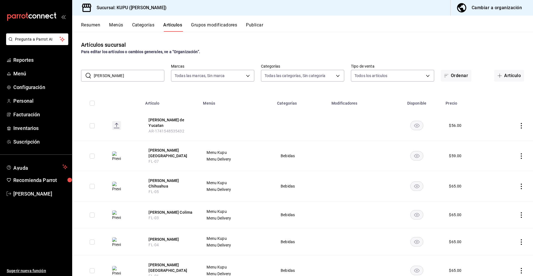
click at [524, 123] on icon "actions" at bounding box center [522, 126] width 6 height 6
click at [501, 158] on span "Eliminar" at bounding box center [505, 161] width 14 height 6
click at [497, 136] on button "Eliminar" at bounding box center [497, 136] width 37 height 12
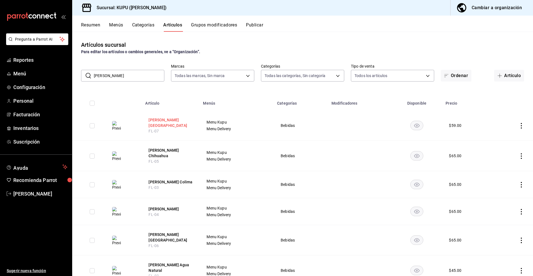
click at [178, 121] on button "[PERSON_NAME] [GEOGRAPHIC_DATA]" at bounding box center [171, 122] width 44 height 11
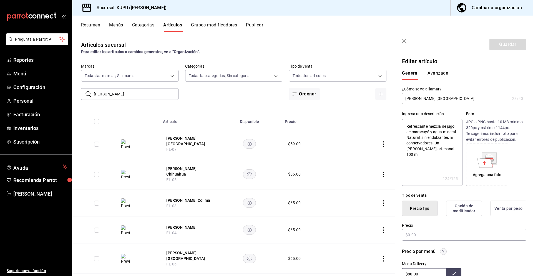
type textarea "x"
type input "$59.00"
radio input "false"
radio input "true"
drag, startPoint x: 425, startPoint y: 236, endPoint x: 388, endPoint y: 230, distance: 38.2
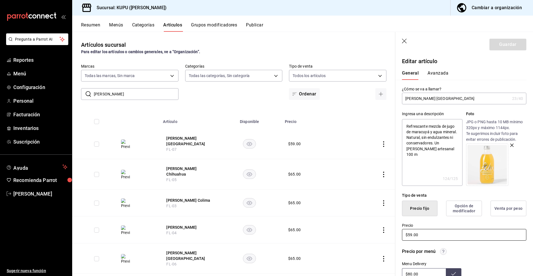
click at [388, 230] on main "Artículos sucursal Para editar los artículos o cambios generales, ve a “Organiz…" at bounding box center [302, 154] width 461 height 244
type textarea "x"
type input "$6.00"
type textarea "x"
type input "$65.00"
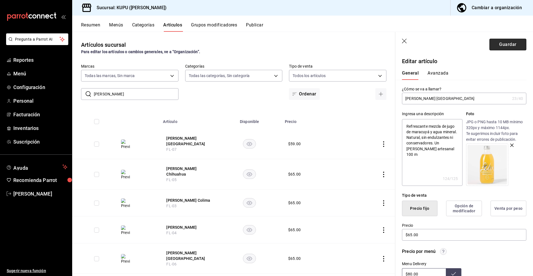
click at [507, 44] on button "Guardar" at bounding box center [508, 45] width 37 height 12
type textarea "x"
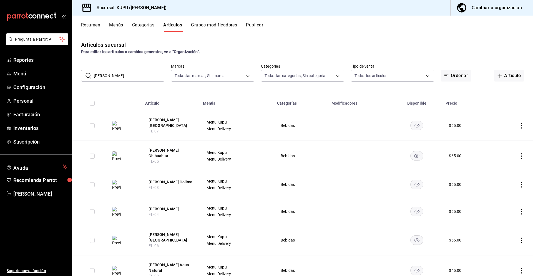
click at [132, 76] on input "[PERSON_NAME]" at bounding box center [129, 75] width 71 height 11
type input "f"
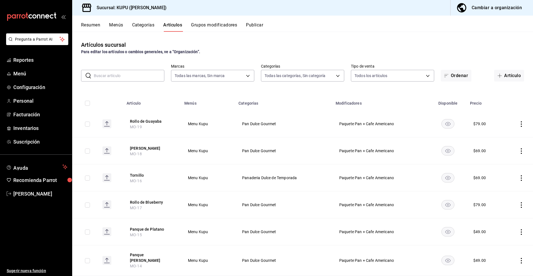
click at [124, 73] on input "text" at bounding box center [129, 75] width 71 height 11
paste input "Jugo"
type input "Jugo"
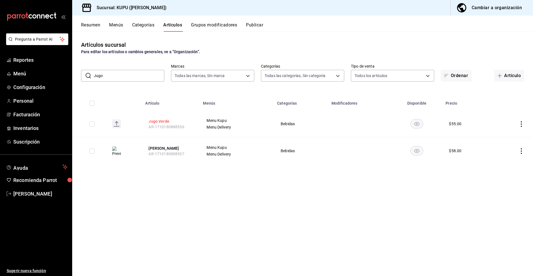
click at [163, 120] on button "Jugo Verde" at bounding box center [171, 121] width 44 height 6
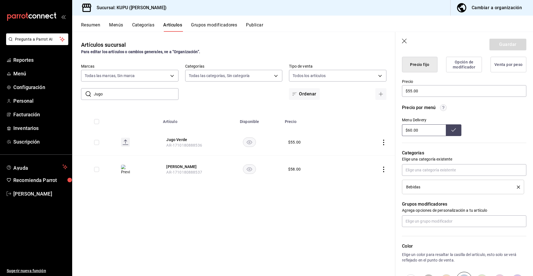
scroll to position [225, 0]
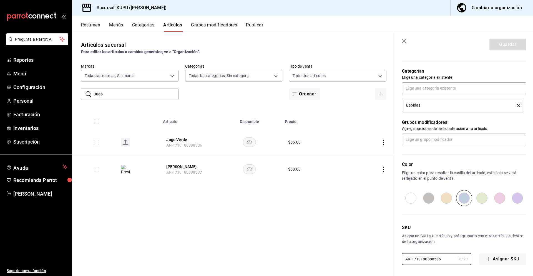
drag, startPoint x: 442, startPoint y: 259, endPoint x: 399, endPoint y: 249, distance: 43.8
click at [399, 249] on div "SKU Asigna un SKU a tu artículo y así agruparlo con otros artículos dentro de t…" at bounding box center [461, 235] width 131 height 59
paste input "KPB-03"
type input "KPB-03"
type textarea "x"
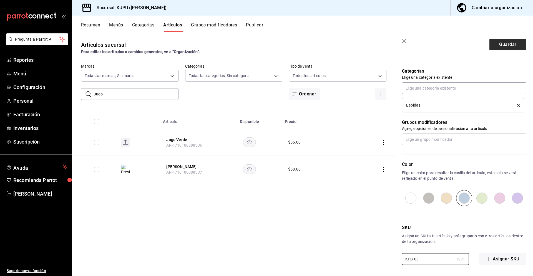
type input "KPB-03"
click at [502, 46] on button "Guardar" at bounding box center [508, 45] width 37 height 12
type textarea "x"
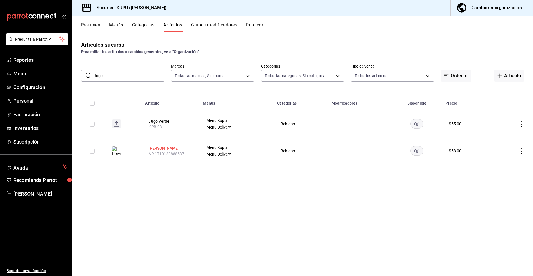
click at [161, 147] on button "[PERSON_NAME]" at bounding box center [171, 148] width 44 height 6
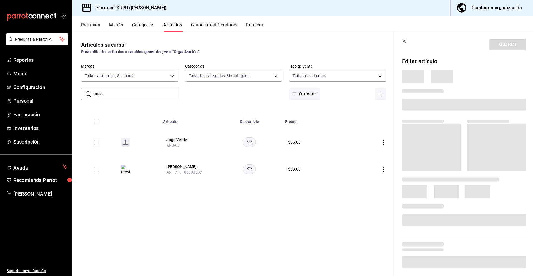
click at [168, 148] on th "Jugo Verde KPB-03" at bounding box center [189, 142] width 58 height 27
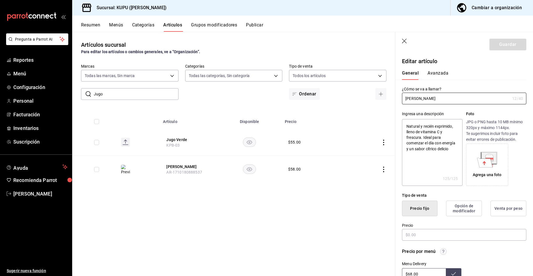
type textarea "x"
type input "$58.00"
radio input "false"
radio input "true"
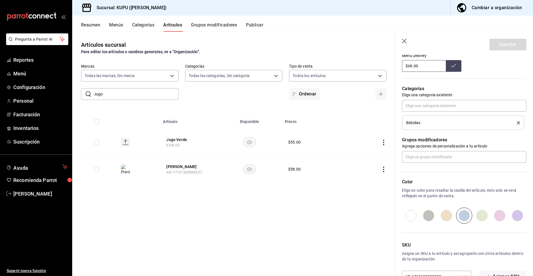
scroll to position [225, 0]
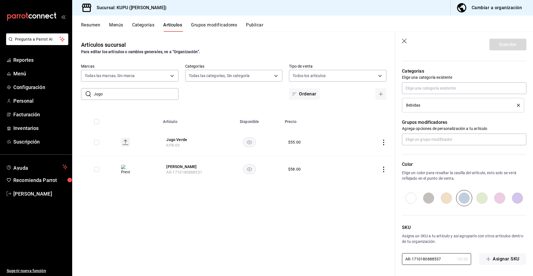
drag, startPoint x: 444, startPoint y: 260, endPoint x: 395, endPoint y: 251, distance: 49.7
click at [396, 251] on div "SKU Asigna un SKU a tu artículo y así agruparlo con otros artículos dentro de t…" at bounding box center [461, 235] width 131 height 59
paste input "KPB-04"
type input "KPB-04"
type textarea "x"
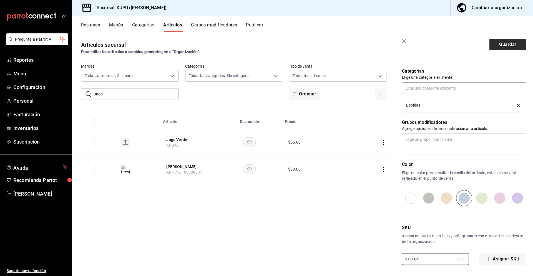
type input "KPB-04"
click at [508, 46] on button "Guardar" at bounding box center [508, 45] width 37 height 12
type textarea "x"
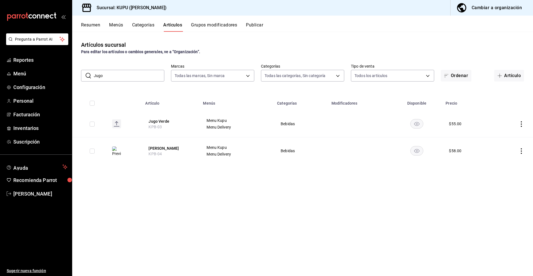
click at [108, 73] on input "Jugo" at bounding box center [129, 75] width 71 height 11
type input "Agua"
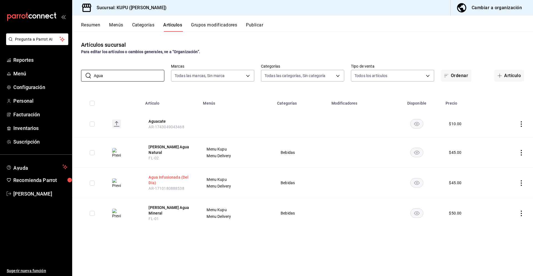
click at [154, 175] on button "Agua Infusionada (Del Dia)" at bounding box center [171, 179] width 44 height 11
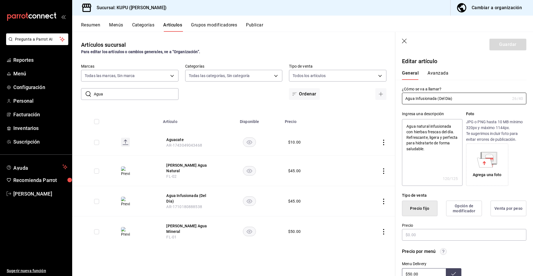
type textarea "x"
type input "$45.00"
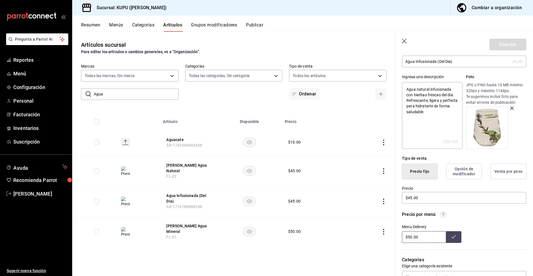
scroll to position [225, 0]
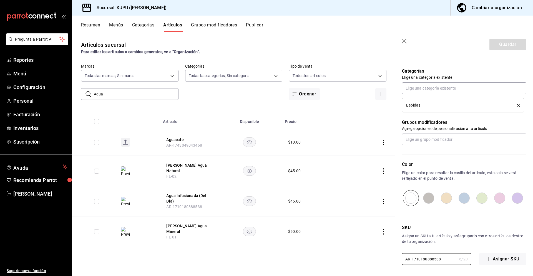
drag, startPoint x: 443, startPoint y: 260, endPoint x: 395, endPoint y: 240, distance: 52.4
click at [395, 240] on main "Artículos sucursal Para editar los artículos o cambios generales, ve a “Organiz…" at bounding box center [302, 154] width 461 height 244
paste input "KPB-05"
type input "KPB-05"
type textarea "x"
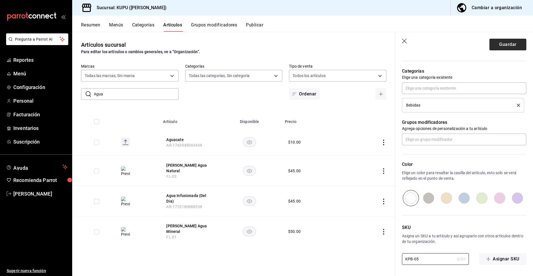
type input "KPB-05"
click at [500, 44] on button "Guardar" at bounding box center [508, 45] width 37 height 12
type textarea "x"
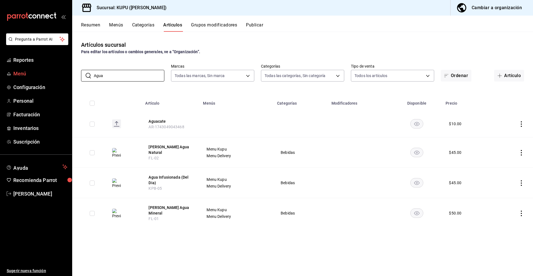
drag, startPoint x: 124, startPoint y: 76, endPoint x: 65, endPoint y: 67, distance: 59.9
click at [65, 67] on div "Pregunta a Parrot AI Reportes Menú Configuración Personal Facturación Inventari…" at bounding box center [266, 138] width 533 height 276
paste input "Cerveza Artesanal"
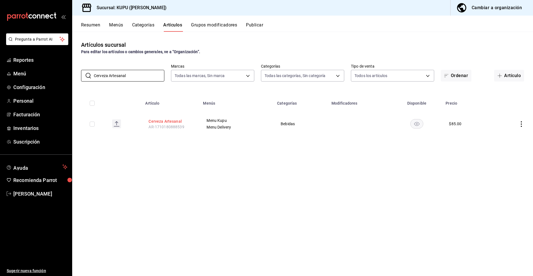
type input "Cerveza Artesanal"
click at [173, 123] on button "Cerveza Artesanal" at bounding box center [171, 121] width 44 height 6
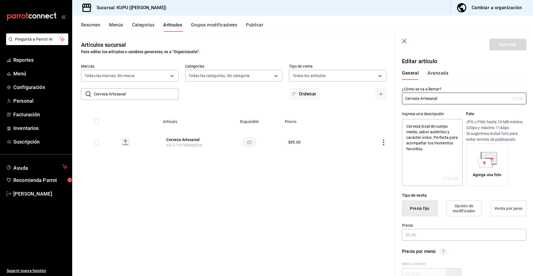
type textarea "x"
type input "$85.00"
radio input "false"
radio input "true"
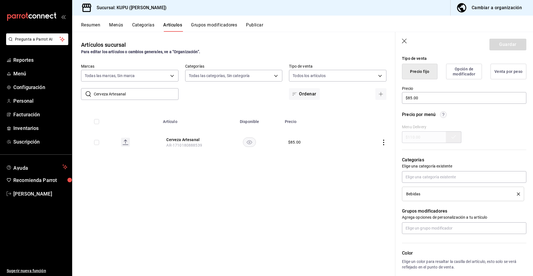
scroll to position [225, 0]
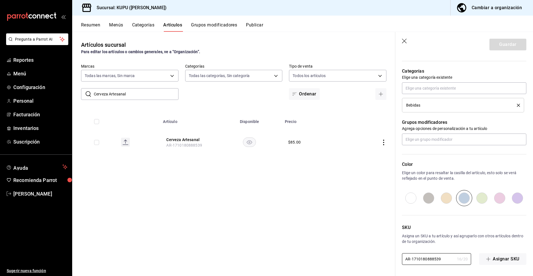
drag, startPoint x: 442, startPoint y: 260, endPoint x: 408, endPoint y: 249, distance: 35.7
click at [408, 249] on div "SKU Asigna un SKU a tu artículo y así agruparlo con otros artículos dentro de t…" at bounding box center [461, 235] width 131 height 59
paste input "KPB-06"
type input "KPB-06"
type textarea "x"
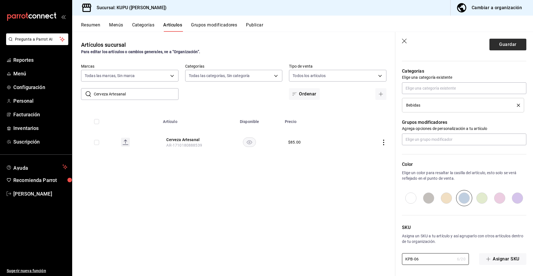
type input "KPB-06"
click at [501, 44] on button "Guardar" at bounding box center [508, 45] width 37 height 12
type textarea "x"
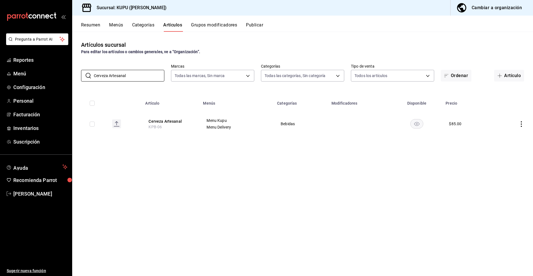
drag, startPoint x: 144, startPoint y: 75, endPoint x: 78, endPoint y: 60, distance: 67.4
click at [78, 60] on div "Artículos sucursal Para editar los artículos o cambios generales, ve a “Organiz…" at bounding box center [302, 154] width 461 height 244
paste input "Moka Frappe 16oz"
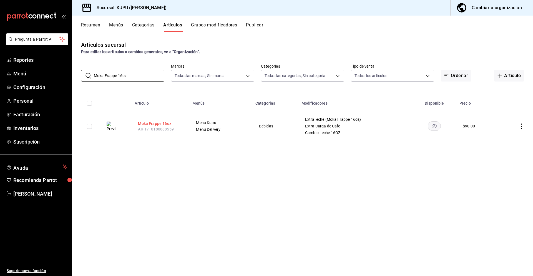
type input "Moka Frappe 16oz"
click at [162, 121] on button "Moka Frappe 16oz" at bounding box center [160, 124] width 44 height 6
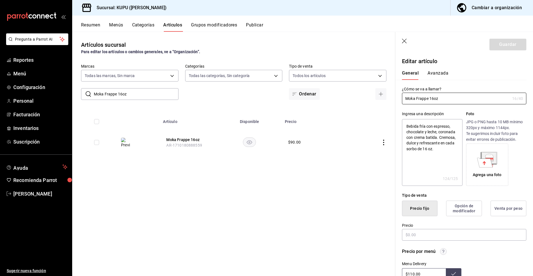
type textarea "x"
type input "$90.00"
radio input "false"
radio input "true"
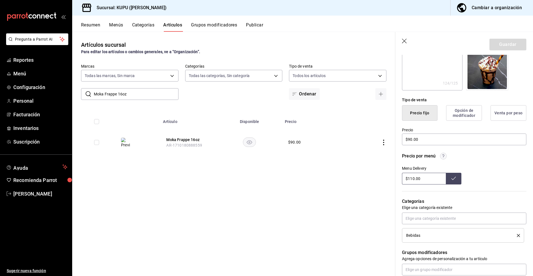
scroll to position [289, 0]
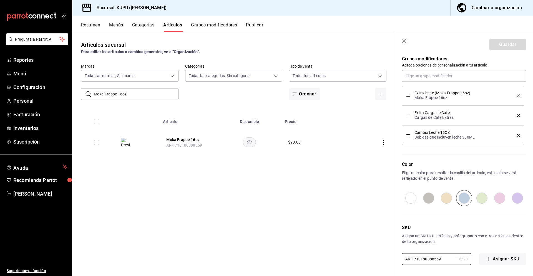
drag, startPoint x: 445, startPoint y: 257, endPoint x: 380, endPoint y: 242, distance: 66.9
click at [380, 242] on main "Artículos sucursal Para editar los artículos o cambios generales, ve a “Organiz…" at bounding box center [302, 154] width 461 height 244
paste input "KPB-07"
type input "KPB-07"
type textarea "x"
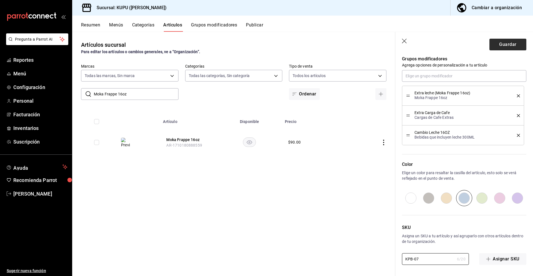
type input "KPB-07"
click at [499, 42] on button "Guardar" at bounding box center [508, 45] width 37 height 12
type textarea "x"
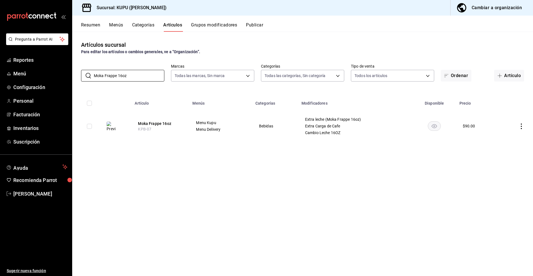
drag, startPoint x: 136, startPoint y: 76, endPoint x: 74, endPoint y: 67, distance: 62.0
click at [74, 67] on div "​ Moka Frappe 16oz ​ Marcas Todas las marcas, Sin marca fb9c4d46-a015-46d8-8c6c…" at bounding box center [302, 73] width 461 height 18
paste input "Affogato"
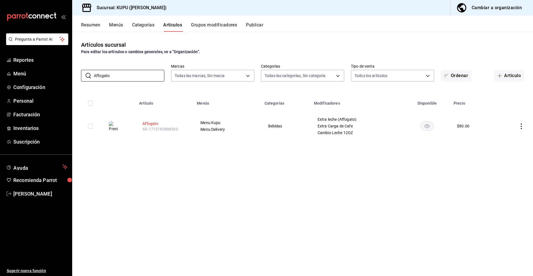
type input "Affogato"
click at [158, 121] on button "Affogato" at bounding box center [165, 124] width 44 height 6
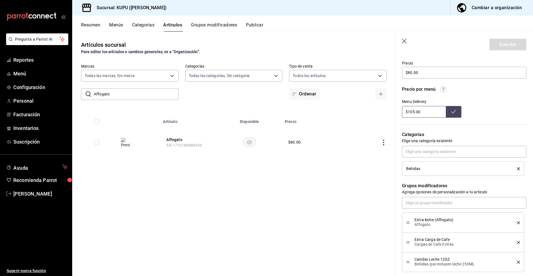
scroll to position [289, 0]
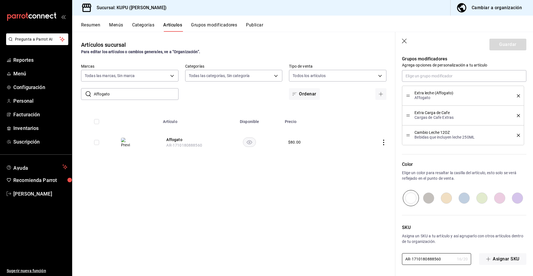
drag, startPoint x: 444, startPoint y: 258, endPoint x: 402, endPoint y: 236, distance: 47.6
click at [402, 236] on div "SKU Asigna un SKU a tu artículo y así agruparlo con otros artículos dentro de t…" at bounding box center [461, 235] width 131 height 59
paste input "KPB-08"
type input "KPB-08"
type textarea "x"
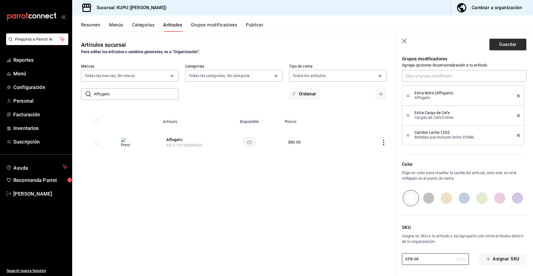
type input "KPB-08"
click at [502, 47] on button "Guardar" at bounding box center [508, 45] width 37 height 12
type textarea "x"
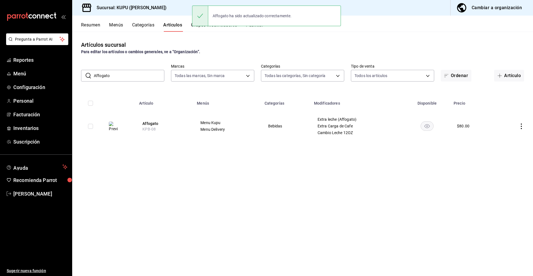
drag, startPoint x: 128, startPoint y: 76, endPoint x: 90, endPoint y: 70, distance: 38.9
click at [90, 70] on div "​ Affogato ​" at bounding box center [122, 76] width 83 height 12
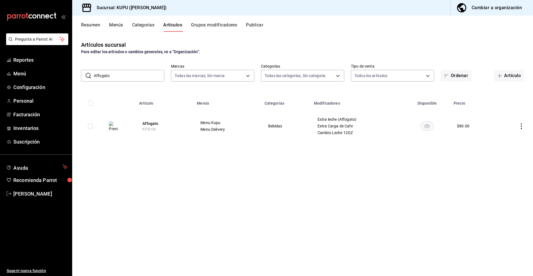
paste input "Coffee Tonic"
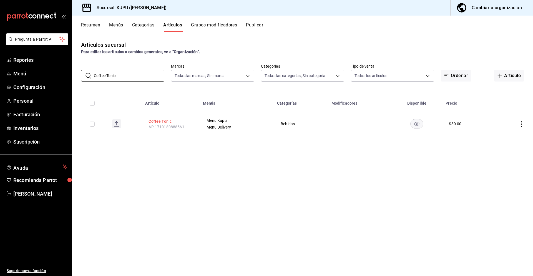
type input "Coffee Tonic"
click at [166, 122] on button "Coffee Tonic" at bounding box center [171, 121] width 44 height 6
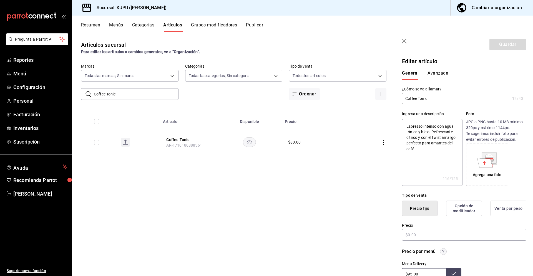
type textarea "x"
type input "$80.00"
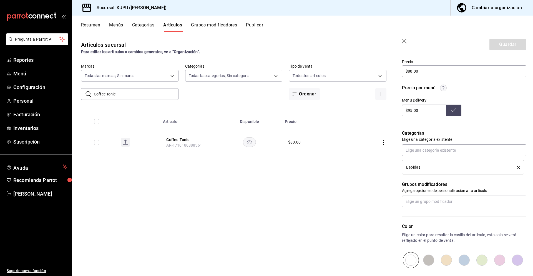
scroll to position [225, 0]
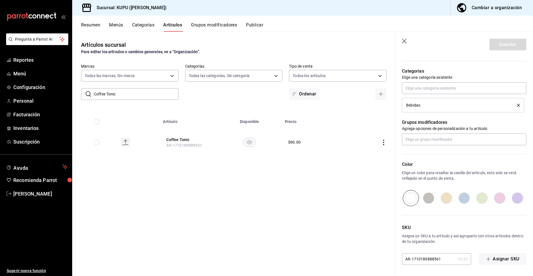
click at [435, 260] on input "AR-1710180888561" at bounding box center [428, 258] width 53 height 11
paste input "KPB-09"
type input "KPB-09"
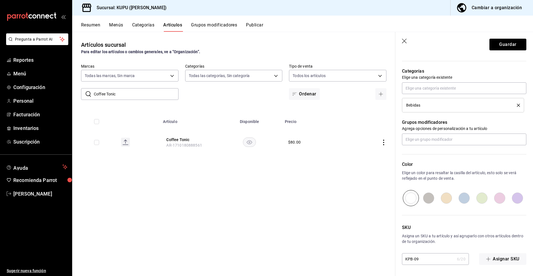
type textarea "x"
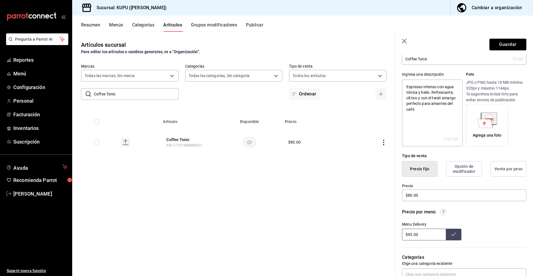
scroll to position [0, 0]
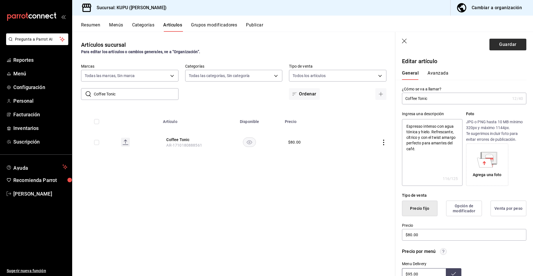
type input "KPB-09"
click at [507, 44] on button "Guardar" at bounding box center [508, 45] width 37 height 12
type textarea "x"
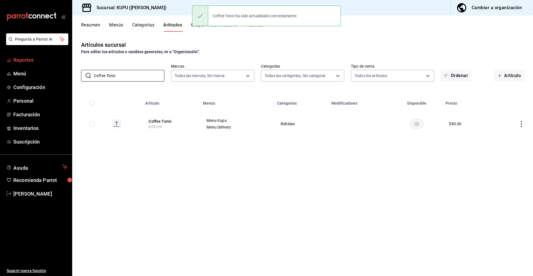
drag, startPoint x: 131, startPoint y: 76, endPoint x: 71, endPoint y: 64, distance: 61.0
click at [71, 64] on div "Pregunta a Parrot AI Reportes Menú Configuración Personal Facturación Inventari…" at bounding box center [266, 138] width 533 height 276
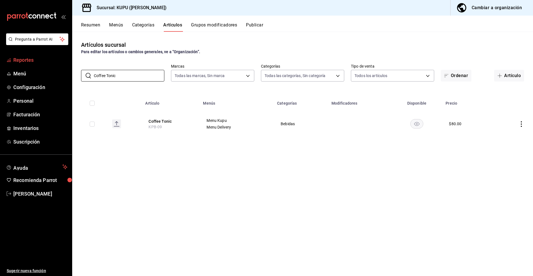
paste input "London Fog 16oz"
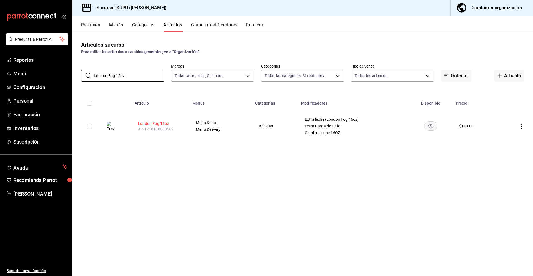
type input "London Fog 16oz"
click at [162, 124] on button "London Fog 16oz" at bounding box center [160, 124] width 44 height 6
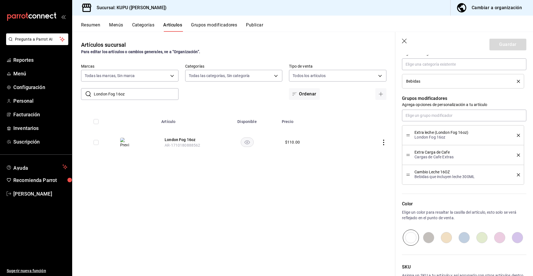
scroll to position [289, 0]
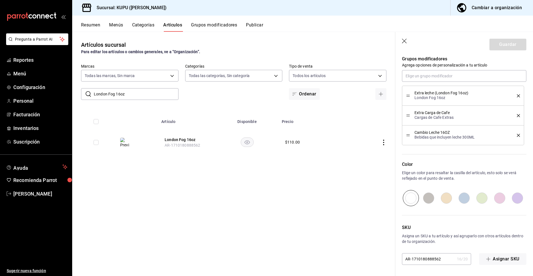
click at [444, 257] on input "AR-1710180888562" at bounding box center [428, 258] width 53 height 11
drag, startPoint x: 445, startPoint y: 259, endPoint x: 397, endPoint y: 243, distance: 50.7
click at [397, 243] on div "SKU Asigna un SKU a tu artículo y así agruparlo con otros artículos dentro de t…" at bounding box center [461, 235] width 131 height 59
paste input "KPB-10"
type input "KPB-10"
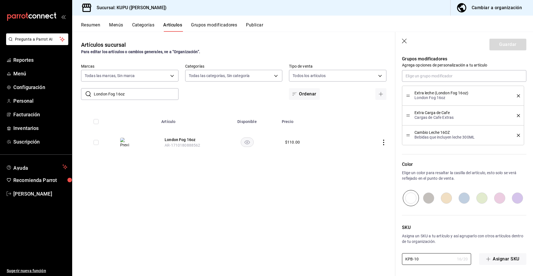
type textarea "x"
type input "KPB-10"
click at [509, 43] on button "Guardar" at bounding box center [508, 45] width 37 height 12
type textarea "x"
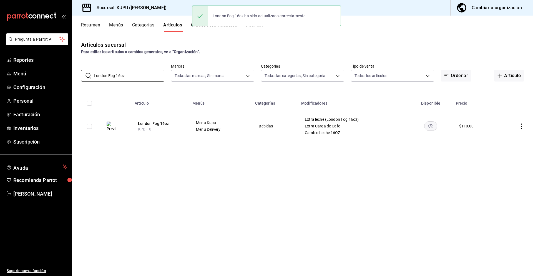
drag, startPoint x: 141, startPoint y: 78, endPoint x: 64, endPoint y: 53, distance: 81.3
click at [64, 53] on div "Pregunta a Parrot AI Reportes Menú Configuración Personal Facturación Inventari…" at bounding box center [266, 138] width 533 height 276
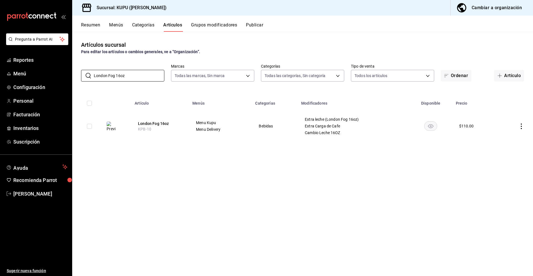
paste input "Mocktail Explosivo"
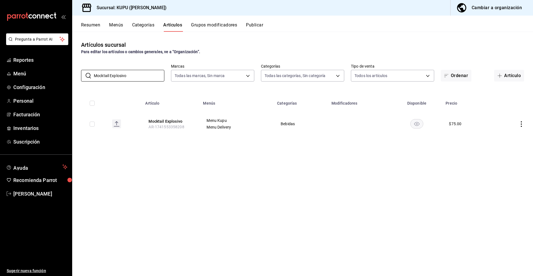
type input "Mocktail Explosivo"
click at [177, 120] on button "Mocktail Explosivo" at bounding box center [171, 121] width 44 height 6
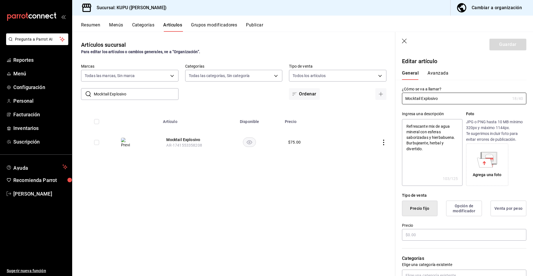
type textarea "x"
type input "$75.00"
radio input "false"
radio input "true"
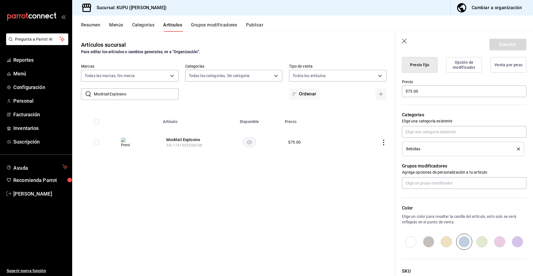
scroll to position [187, 0]
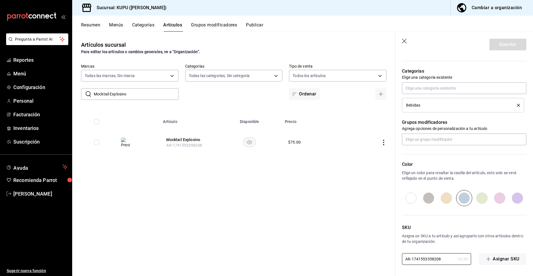
drag, startPoint x: 444, startPoint y: 260, endPoint x: 379, endPoint y: 241, distance: 68.2
click at [379, 241] on main "Artículos sucursal Para editar los artículos o cambios generales, ve a “Organiz…" at bounding box center [302, 154] width 461 height 244
paste input "KPB-11"
type textarea "x"
type input "KPB-11"
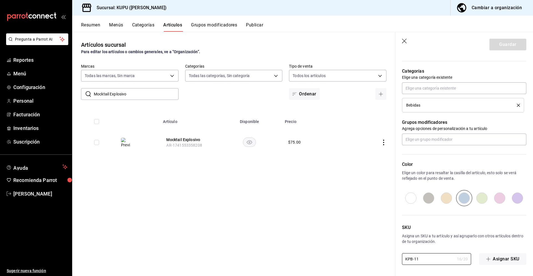
type textarea "x"
type input "KPB-11"
click at [514, 47] on button "Guardar" at bounding box center [508, 45] width 37 height 12
type textarea "x"
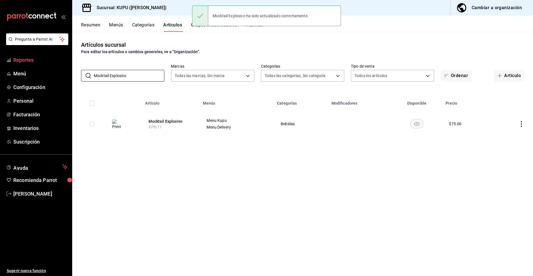
drag, startPoint x: 137, startPoint y: 78, endPoint x: 50, endPoint y: 65, distance: 87.4
click at [50, 65] on div "Pregunta a Parrot AI Reportes Menú Configuración Personal Facturación Inventari…" at bounding box center [266, 138] width 533 height 276
paste input "Convite de Fresa 12OZ"
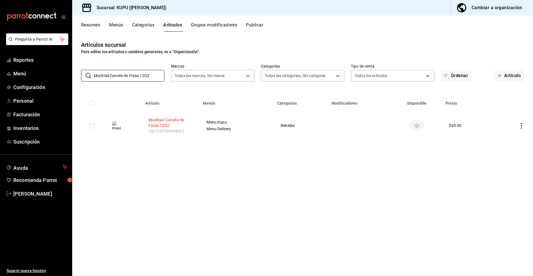
type input "Mocktail Convite de Fresa 12OZ"
click at [160, 126] on button "Mocktail Convite de Fresa 12OZ" at bounding box center [171, 122] width 44 height 11
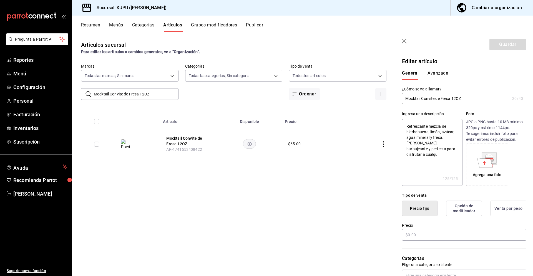
type textarea "x"
type input "$65.00"
radio input "false"
radio input "true"
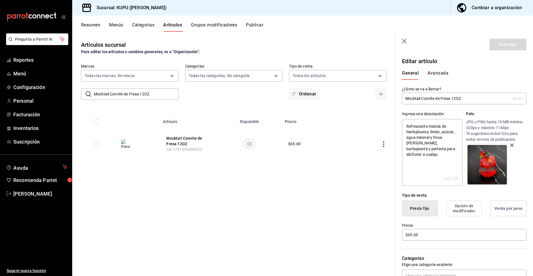
scroll to position [187, 0]
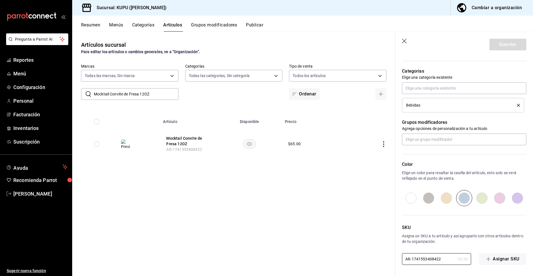
drag, startPoint x: 443, startPoint y: 260, endPoint x: 376, endPoint y: 235, distance: 71.0
click at [376, 235] on main "Artículos sucursal Para editar los artículos o cambios generales, ve a “Organiz…" at bounding box center [302, 154] width 461 height 244
paste input "KPB-1"
type textarea "x"
type input "KPB-12"
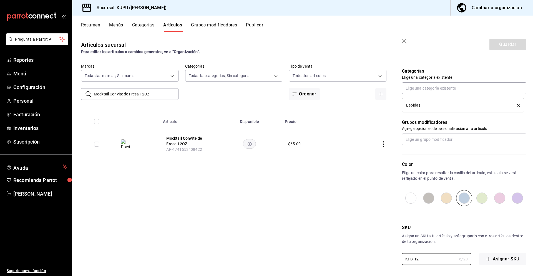
type textarea "x"
type input "KPB-12"
click at [512, 45] on button "Guardar" at bounding box center [508, 45] width 37 height 12
type textarea "x"
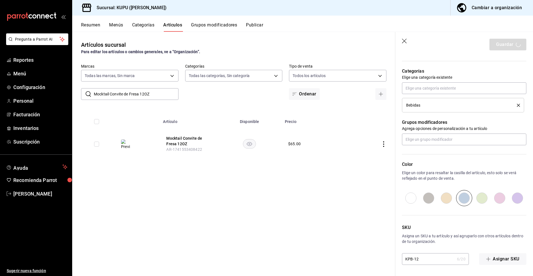
type input "AR-1758907215374"
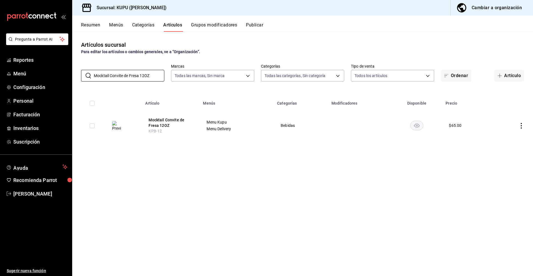
drag, startPoint x: 156, startPoint y: 76, endPoint x: 83, endPoint y: 64, distance: 74.6
click at [83, 64] on div "​ Mocktail Convite de Fresa 12OZ ​ Marcas Todas las marcas, Sin marca fb9c4d46-…" at bounding box center [302, 73] width 461 height 18
paste input "Detox"
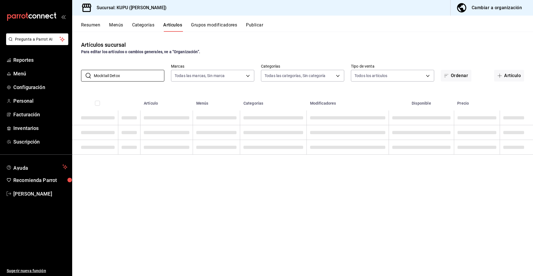
type input "Mocktail Detox"
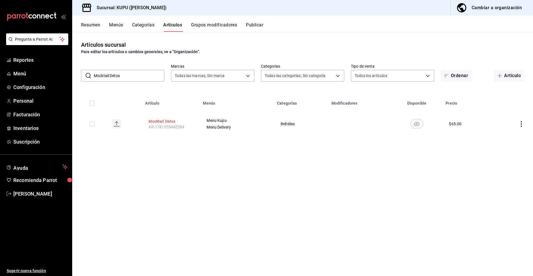
click at [167, 121] on button "Mocktail Detox" at bounding box center [171, 121] width 44 height 6
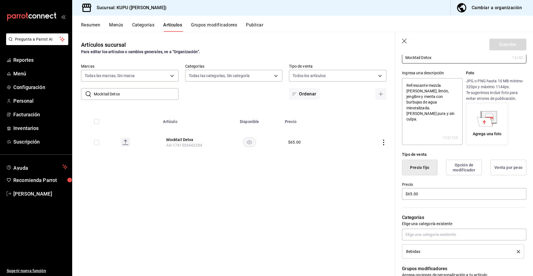
scroll to position [187, 0]
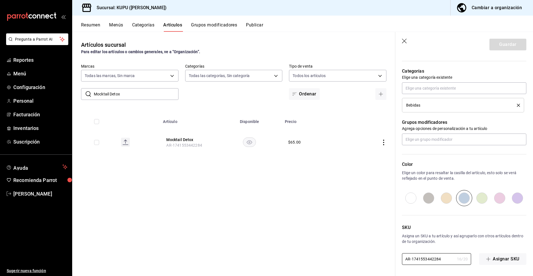
drag, startPoint x: 444, startPoint y: 260, endPoint x: 378, endPoint y: 251, distance: 66.4
click at [378, 251] on main "Artículos sucursal Para editar los artículos o cambios generales, ve a “Organiz…" at bounding box center [302, 154] width 461 height 244
paste input "KPB-13"
type input "KPB-13"
type textarea "x"
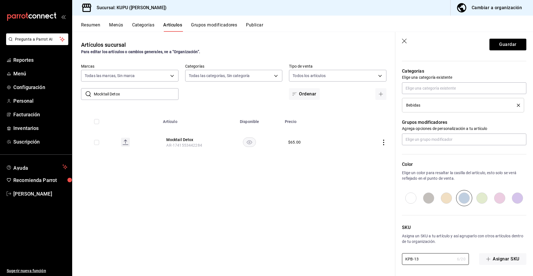
type input "KPB-13"
click at [502, 50] on header "Guardar" at bounding box center [465, 43] width 138 height 23
click at [502, 44] on button "Guardar" at bounding box center [508, 45] width 37 height 12
type textarea "x"
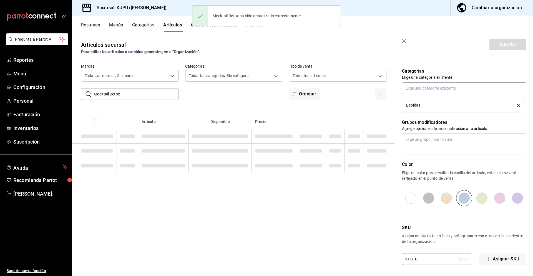
type textarea "x"
type input "AR-1758907240686"
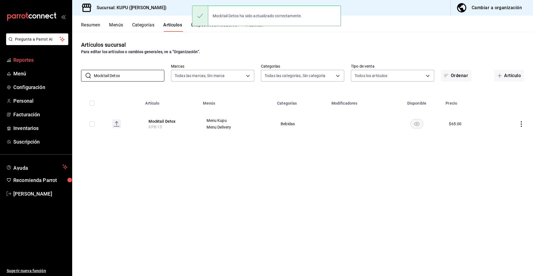
drag, startPoint x: 145, startPoint y: 76, endPoint x: 46, endPoint y: 61, distance: 100.6
click at [46, 61] on div "Pregunta a Parrot AI Reportes Menú Configuración Personal Facturación Inventari…" at bounding box center [266, 138] width 533 height 276
paste input "Botella de Vino"
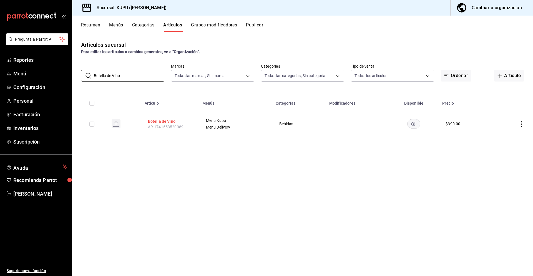
type input "Botella de Vino"
click at [166, 123] on button "Botella de Vino" at bounding box center [170, 121] width 44 height 6
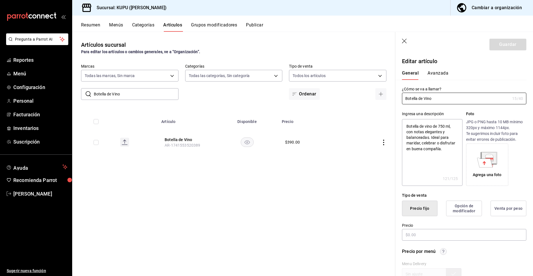
type textarea "x"
type input "$390.00"
radio input "false"
radio input "true"
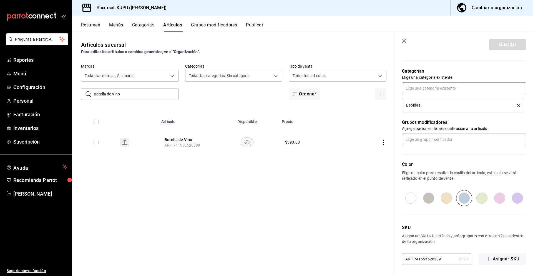
drag, startPoint x: 440, startPoint y: 259, endPoint x: 404, endPoint y: 257, distance: 35.9
click at [404, 257] on input "AR-1741553520389" at bounding box center [428, 258] width 53 height 11
drag, startPoint x: 442, startPoint y: 259, endPoint x: 387, endPoint y: 249, distance: 55.7
click at [387, 249] on main "Artículos sucursal Para editar los artículos o cambios generales, ve a “Organiz…" at bounding box center [302, 154] width 461 height 244
paste input "KPB-14"
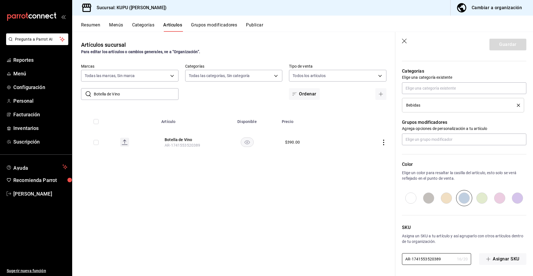
type textarea "x"
type input "KPB-14"
type textarea "x"
type input "KPB-14"
click at [507, 48] on button "Guardar" at bounding box center [508, 45] width 37 height 12
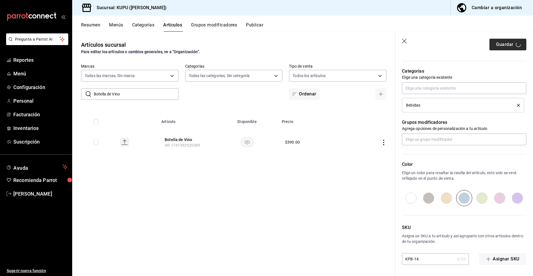
type textarea "x"
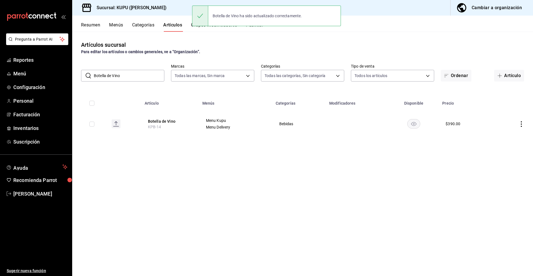
click at [134, 76] on input "Botella de Vino" at bounding box center [129, 75] width 71 height 11
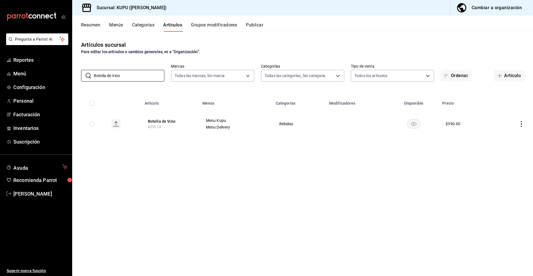
drag, startPoint x: 137, startPoint y: 77, endPoint x: 93, endPoint y: 65, distance: 45.7
click at [93, 65] on div "​ Botella de Vino ​ Marcas Todas las marcas, Sin marca fb9c4d46-a015-46d8-8c6c-…" at bounding box center [302, 73] width 461 height 18
paste input "Cop"
type input "Copa de Vino"
click at [167, 121] on button "Copa de Vino" at bounding box center [171, 121] width 44 height 6
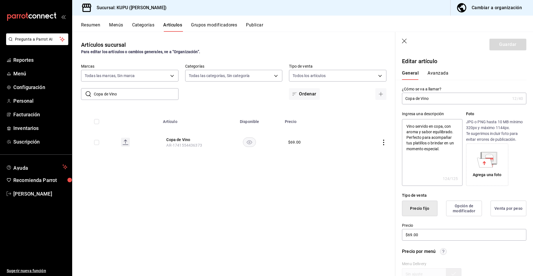
scroll to position [225, 0]
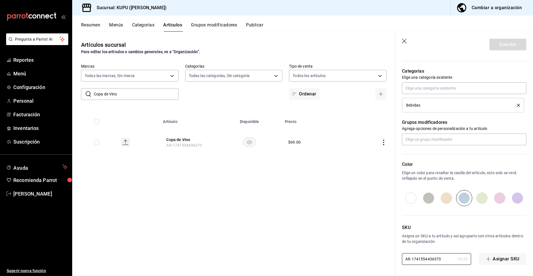
drag, startPoint x: 443, startPoint y: 258, endPoint x: 392, endPoint y: 244, distance: 53.3
click at [392, 244] on main "Artículos sucursal Para editar los artículos o cambios generales, ve a “Organiz…" at bounding box center [302, 154] width 461 height 244
paste input "KPB-15"
type input "KPB-15"
type textarea "x"
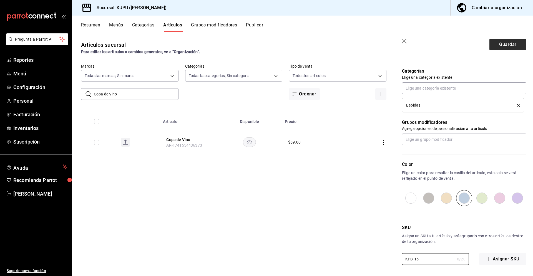
type input "KPB-15"
click at [501, 48] on button "Guardar" at bounding box center [508, 45] width 37 height 12
type textarea "x"
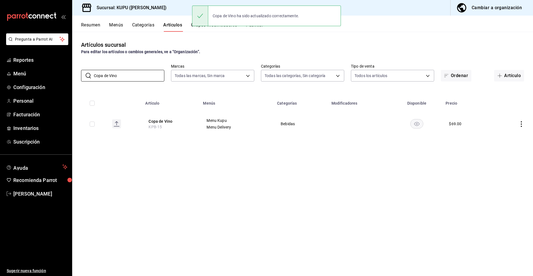
drag, startPoint x: 128, startPoint y: 78, endPoint x: 78, endPoint y: 64, distance: 51.9
click at [78, 64] on div "​ Copa de Vino ​ Marcas Todas las marcas, Sin marca fb9c4d46-a015-46d8-8c6c-331…" at bounding box center [302, 73] width 461 height 18
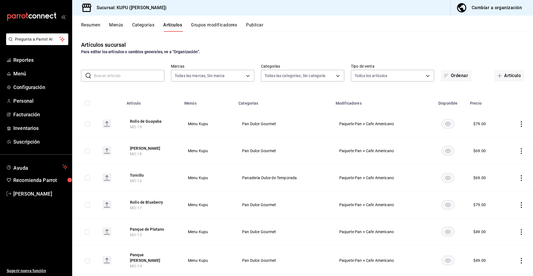
click at [115, 78] on input "text" at bounding box center [129, 75] width 71 height 11
paste input "Smothie Fresa 16oz"
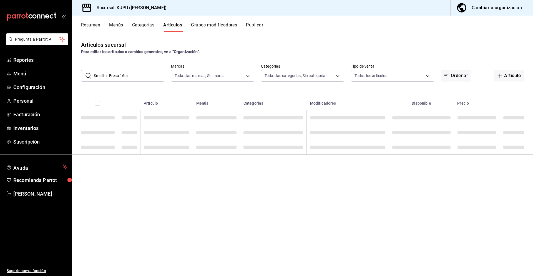
type input "Smothie Fresa 16oz"
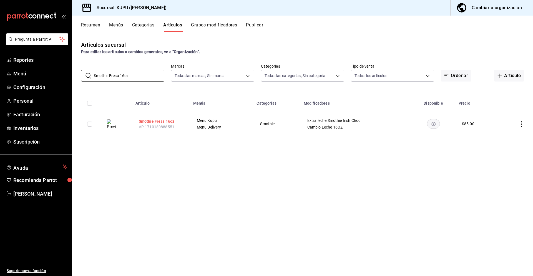
click at [154, 121] on button "Smothie Fresa 16oz" at bounding box center [161, 121] width 44 height 6
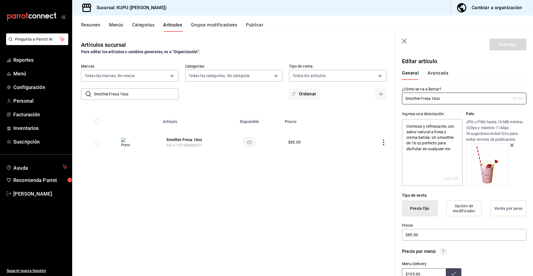
type textarea "x"
type input "$85.00"
radio input "false"
radio input "true"
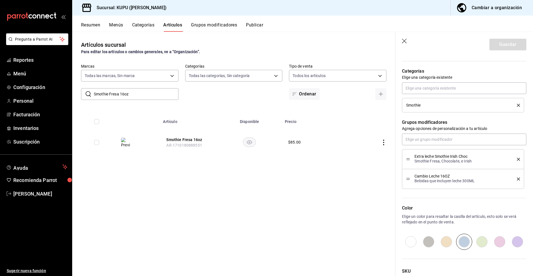
scroll to position [269, 0]
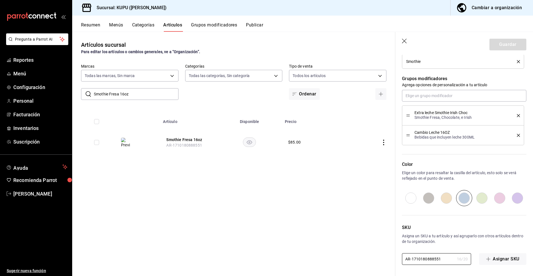
drag, startPoint x: 445, startPoint y: 259, endPoint x: 414, endPoint y: 247, distance: 33.6
click at [414, 247] on div "SKU Asigna un SKU a tu artículo y así agruparlo con otros artículos dentro de t…" at bounding box center [461, 235] width 131 height 59
paste input "KPB-16"
type textarea "x"
type input "KPB-16"
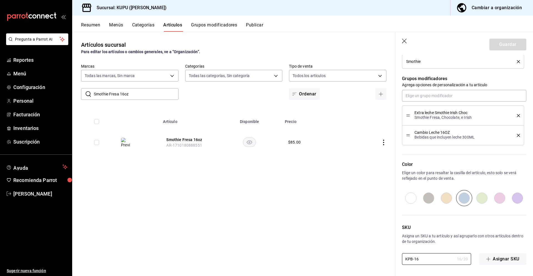
type textarea "x"
type input "KPB-16"
click at [509, 44] on button "Guardar" at bounding box center [508, 45] width 37 height 12
type textarea "x"
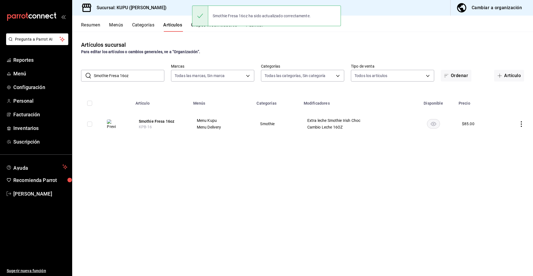
click at [131, 72] on input "Smothie Fresa 16oz" at bounding box center [129, 75] width 71 height 11
click at [136, 78] on input "Smothie Fresa 16oz" at bounding box center [129, 75] width 71 height 11
click at [136, 76] on input "Smothie Fresa 16oz" at bounding box center [129, 75] width 71 height 11
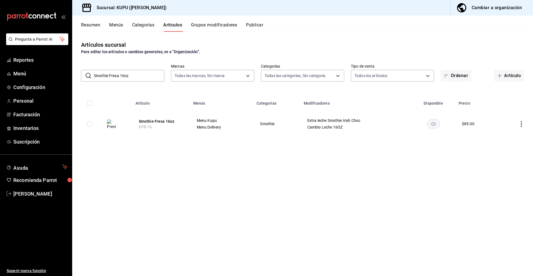
click at [134, 77] on input "Smothie Fresa 16oz" at bounding box center [129, 75] width 71 height 11
drag, startPoint x: 134, startPoint y: 77, endPoint x: 94, endPoint y: 72, distance: 40.3
click at [94, 72] on input "Smothie Fresa 16oz" at bounding box center [129, 75] width 71 height 11
paste input "Plátano -"
type input "Smothie Plátano - Fresa 16oz"
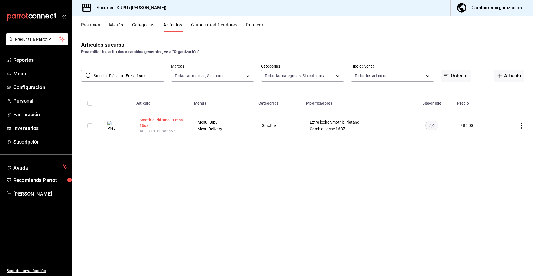
click at [168, 119] on button "Smothie Plátano - Fresa 16oz" at bounding box center [162, 122] width 44 height 11
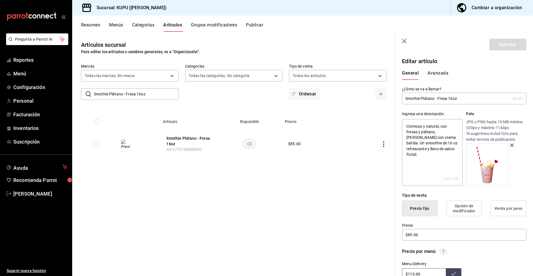
type textarea "x"
type input "$85.00"
radio input "false"
radio input "true"
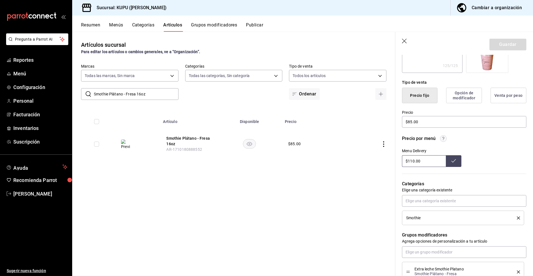
scroll to position [269, 0]
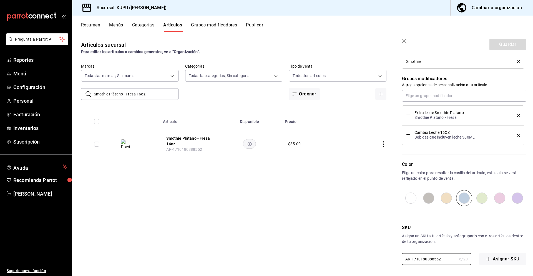
drag, startPoint x: 443, startPoint y: 258, endPoint x: 408, endPoint y: 250, distance: 36.1
click at [408, 250] on div "SKU Asigna un SKU a tu artículo y así agruparlo con otros artículos dentro de t…" at bounding box center [461, 235] width 131 height 59
paste input "KPB-17"
type input "KPB-17"
type textarea "x"
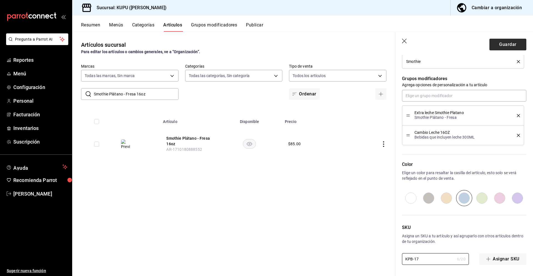
type input "KPB-17"
click at [500, 46] on button "Guardar" at bounding box center [508, 45] width 37 height 12
type textarea "x"
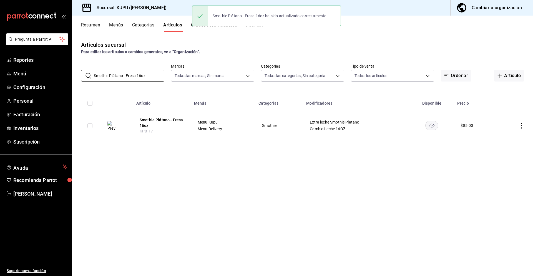
drag, startPoint x: 150, startPoint y: 74, endPoint x: 87, endPoint y: 66, distance: 63.1
click at [87, 66] on div "​ Smothie Plátano - Fresa 16oz ​ Marcas Todas las marcas, Sin marca fb9c4d46-a0…" at bounding box center [302, 73] width 461 height 18
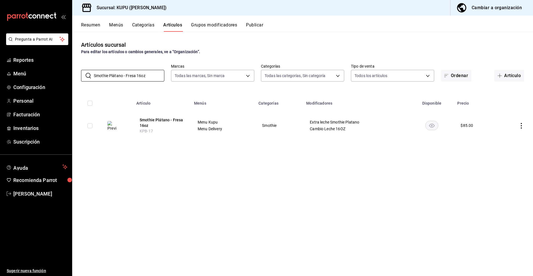
paste input "Irish"
type input "Smothie Irish 16oz"
click at [159, 126] on span "AR-1710180888553" at bounding box center [156, 126] width 36 height 4
click at [159, 122] on button "Smothie Irish 16oz" at bounding box center [160, 121] width 44 height 6
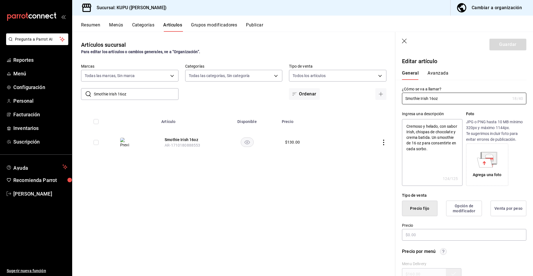
type textarea "x"
type input "$130.00"
radio input "false"
radio input "true"
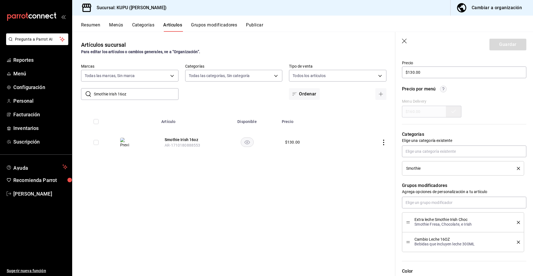
scroll to position [269, 0]
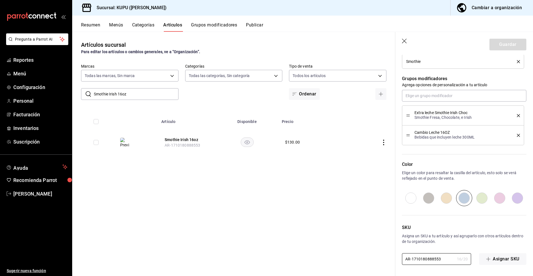
drag, startPoint x: 442, startPoint y: 259, endPoint x: 395, endPoint y: 242, distance: 49.3
click at [395, 242] on div "Guardar Editar artículo General Avanzada ¿Cómo se va a llamar? Smothie Irish 16…" at bounding box center [464, 170] width 138 height 276
paste input "KPB-18"
type textarea "x"
type input "KPB-18"
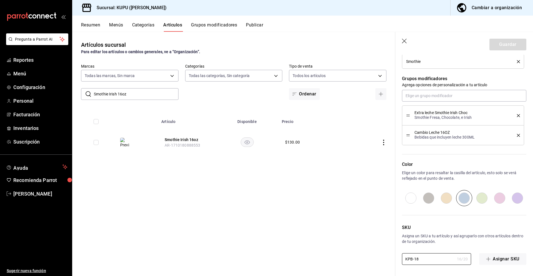
type textarea "x"
type input "KPB-18"
click at [502, 47] on button "Guardar" at bounding box center [508, 45] width 37 height 12
type textarea "x"
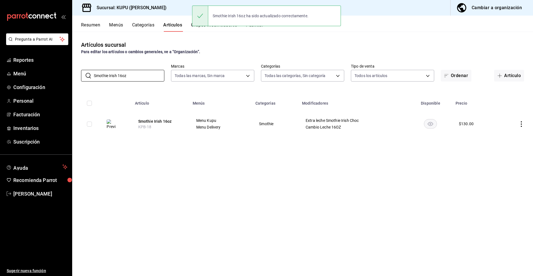
drag, startPoint x: 137, startPoint y: 76, endPoint x: 78, endPoint y: 56, distance: 61.9
click at [78, 56] on div "Artículos sucursal Para editar los artículos o cambios generales, ve a “Organiz…" at bounding box center [302, 154] width 461 height 244
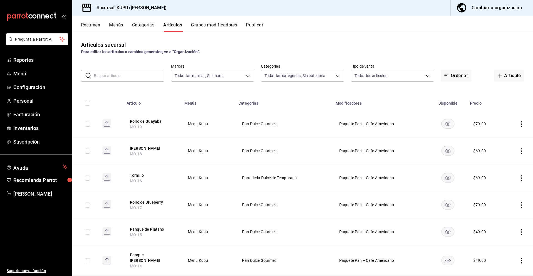
click at [128, 76] on input "text" at bounding box center [129, 75] width 71 height 11
paste input "Smothie Chocolate 16oz"
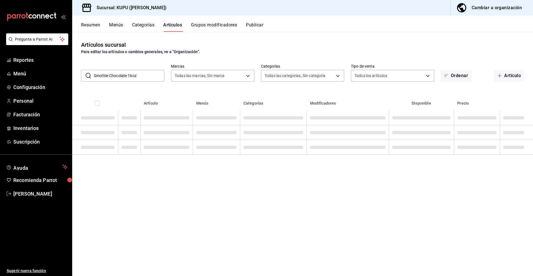
type input "Smothie Chocolate 16oz"
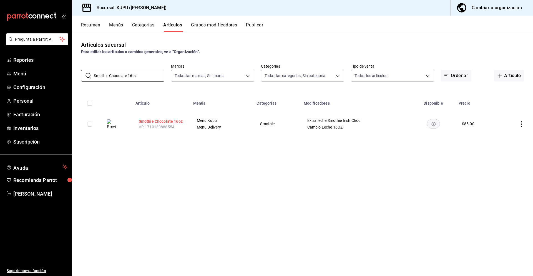
click at [157, 120] on button "Smothie Chocolate 16oz" at bounding box center [161, 121] width 44 height 6
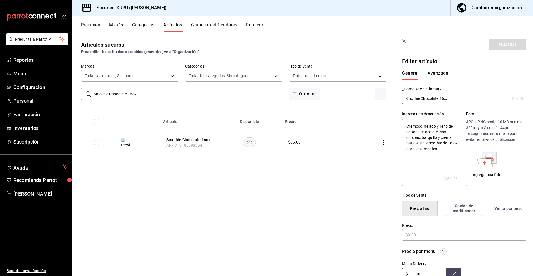
type textarea "x"
type input "$85.00"
radio input "false"
radio input "true"
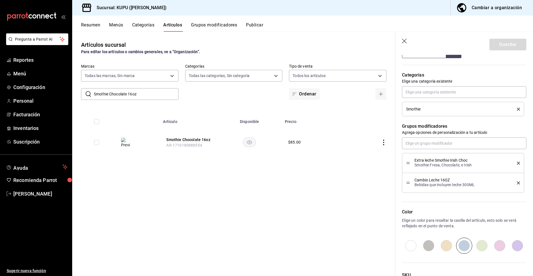
scroll to position [269, 0]
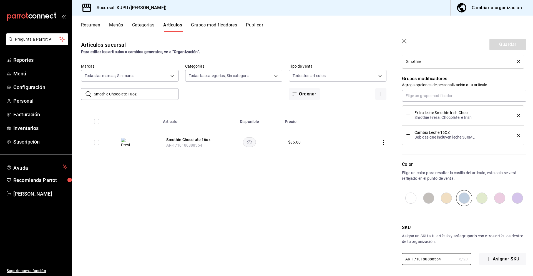
drag, startPoint x: 442, startPoint y: 260, endPoint x: 385, endPoint y: 240, distance: 60.8
click at [385, 240] on main "Artículos sucursal Para editar los artículos o cambios generales, ve a “Organiz…" at bounding box center [302, 154] width 461 height 244
paste input "KPB-19"
type input "KPB-19"
type textarea "x"
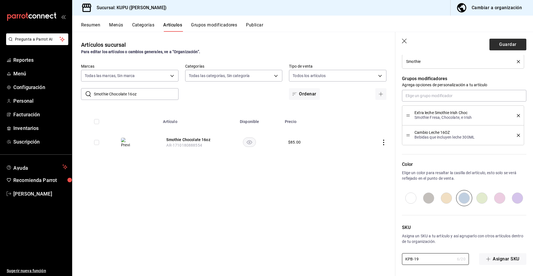
type input "KPB-19"
click at [507, 44] on button "Guardar" at bounding box center [508, 45] width 37 height 12
type textarea "x"
type input "AR-1758907390601"
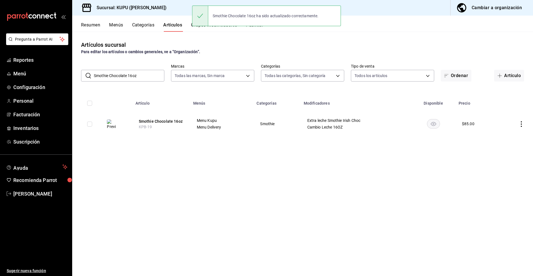
click at [93, 26] on button "Resumen" at bounding box center [90, 26] width 19 height 9
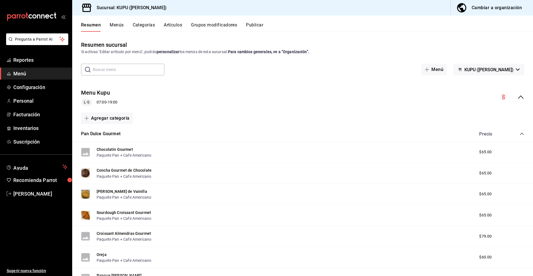
click at [522, 134] on icon "collapse-category-row" at bounding box center [522, 133] width 4 height 4
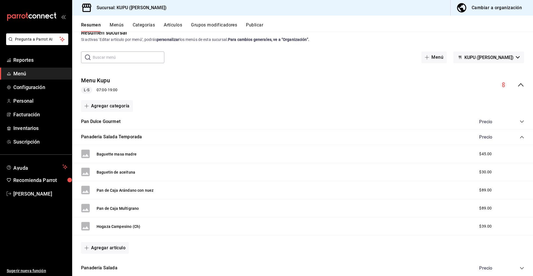
scroll to position [15, 0]
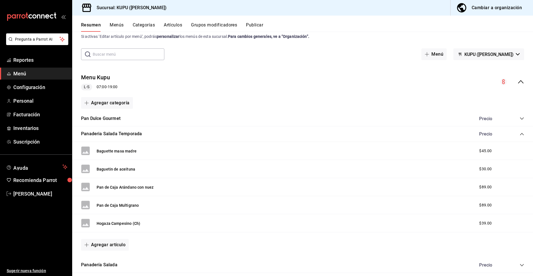
click at [525, 136] on div "Panaderia Salada Temporada Precio" at bounding box center [302, 134] width 461 height 16
click at [521, 133] on icon "collapse-category-row" at bounding box center [522, 134] width 4 height 4
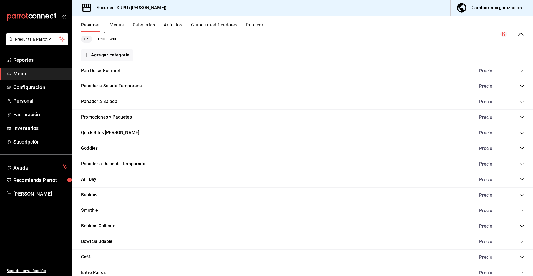
scroll to position [64, 0]
click at [523, 223] on icon "collapse-category-row" at bounding box center [522, 225] width 4 height 4
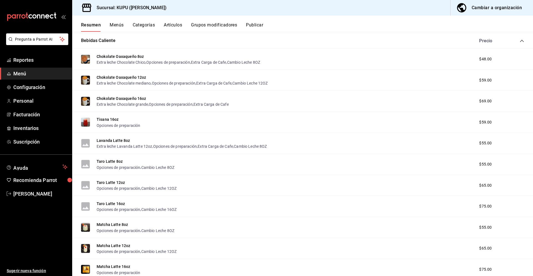
scroll to position [246, 0]
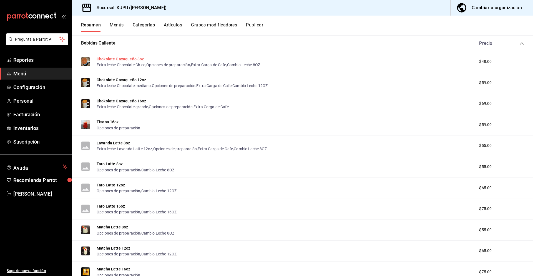
click at [134, 61] on button "Chokolate Oaxaqueño 8oz" at bounding box center [120, 59] width 47 height 6
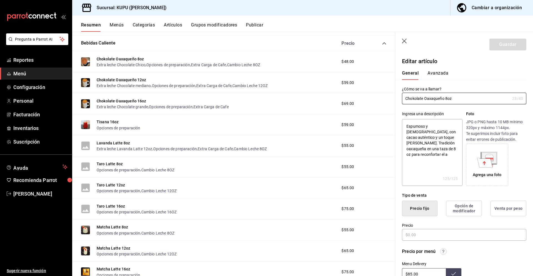
type textarea "x"
type input "$48.00"
radio input "false"
radio input "true"
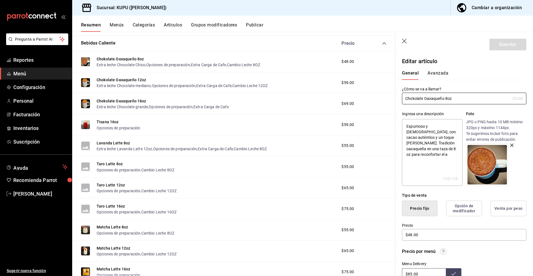
drag, startPoint x: 466, startPoint y: 102, endPoint x: 417, endPoint y: 91, distance: 49.8
click at [417, 91] on div "¿Cómo se va a llamar? Chokolate Oaxaqueño 8oz 23 /40 ¿Cómo se va a llamar?" at bounding box center [464, 95] width 124 height 18
drag, startPoint x: 449, startPoint y: 150, endPoint x: 397, endPoint y: 115, distance: 63.0
click at [397, 115] on div "Ingresa una descripción Espumoso y [DEMOGRAPHIC_DATA], con cacao auténtico y un…" at bounding box center [461, 144] width 131 height 81
type textarea "x"
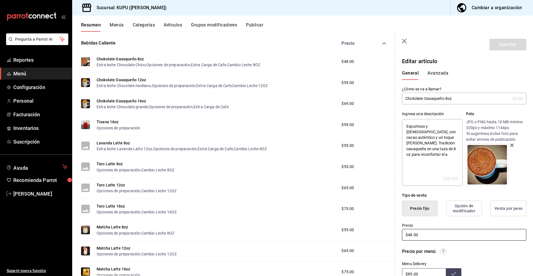
drag, startPoint x: 420, startPoint y: 235, endPoint x: 401, endPoint y: 230, distance: 19.4
click at [401, 230] on div "Precio $48.00" at bounding box center [461, 228] width 131 height 25
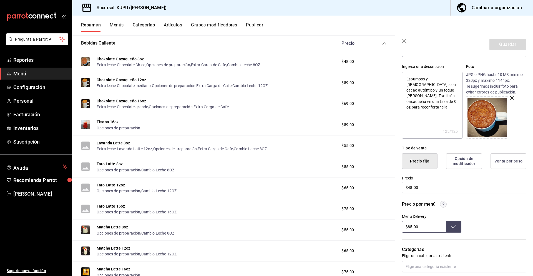
scroll to position [47, 0]
drag, startPoint x: 427, startPoint y: 228, endPoint x: 396, endPoint y: 225, distance: 30.9
click at [396, 225] on div "Precio por menú Menu Delivery $85.00" at bounding box center [461, 214] width 131 height 38
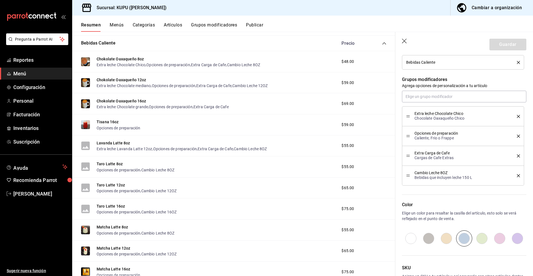
scroll to position [268, 0]
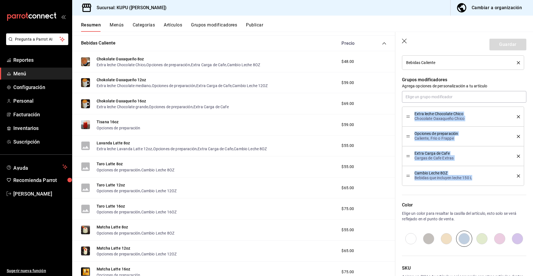
drag, startPoint x: 474, startPoint y: 178, endPoint x: 418, endPoint y: 105, distance: 91.9
click at [418, 105] on div "Extra leche Chocolate Chico Chocolate Oaxaqueño Chico Opciones de preparación C…" at bounding box center [464, 138] width 124 height 95
copy ul "Extra leche Chocolate Chico Chocolate Oaxaqueño Chico Opciones de preparación C…"
click at [139, 81] on button "Chokolate Oaxaqueño 12oz" at bounding box center [122, 80] width 50 height 6
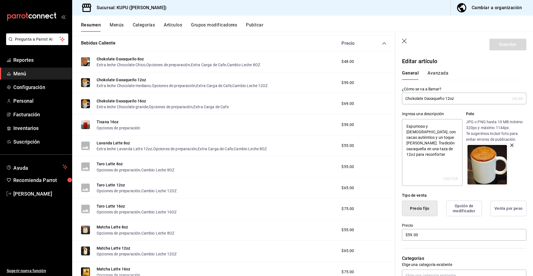
drag, startPoint x: 460, startPoint y: 102, endPoint x: 408, endPoint y: 98, distance: 52.1
click at [408, 98] on input "Chokolate Oaxaqueño 12oz" at bounding box center [456, 98] width 108 height 11
click at [447, 101] on input "Chokolate Oaxaqueño 12oz" at bounding box center [456, 98] width 108 height 11
drag, startPoint x: 461, startPoint y: 98, endPoint x: 398, endPoint y: 101, distance: 63.7
click at [398, 101] on div "¿Cómo se va a llamar? Chokolate Oaxaqueño 12oz 24 /40 ¿Cómo se va a llamar?" at bounding box center [461, 92] width 131 height 24
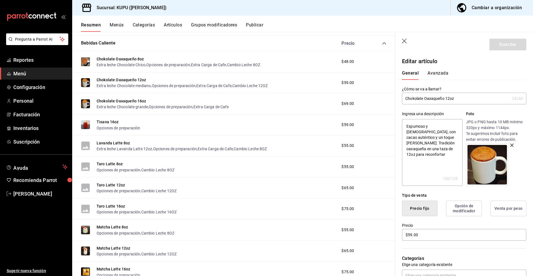
click at [398, 101] on div "¿Cómo se va a llamar? Chokolate Oaxaqueño 12oz 24 /40 ¿Cómo se va a llamar?" at bounding box center [461, 92] width 131 height 24
drag, startPoint x: 406, startPoint y: 99, endPoint x: 468, endPoint y: 99, distance: 62.0
click at [468, 99] on input "Chokolate Oaxaqueño 12oz" at bounding box center [456, 98] width 108 height 11
drag, startPoint x: 407, startPoint y: 125, endPoint x: 461, endPoint y: 146, distance: 58.1
click at [461, 146] on textarea "Espumoso y [DEMOGRAPHIC_DATA], con cacao auténtico y un toque [PERSON_NAME]. Tr…" at bounding box center [432, 152] width 60 height 67
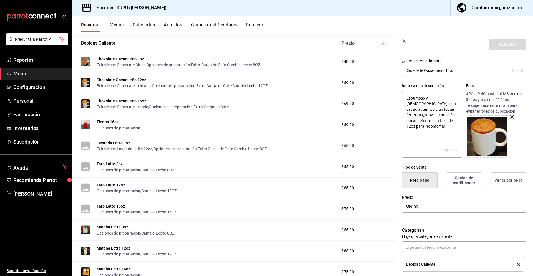
scroll to position [29, 0]
type textarea "x"
drag, startPoint x: 430, startPoint y: 205, endPoint x: 398, endPoint y: 203, distance: 32.0
click at [398, 203] on div "Precio $59.00" at bounding box center [461, 199] width 131 height 25
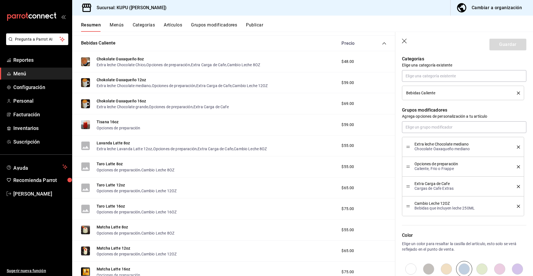
scroll to position [251, 0]
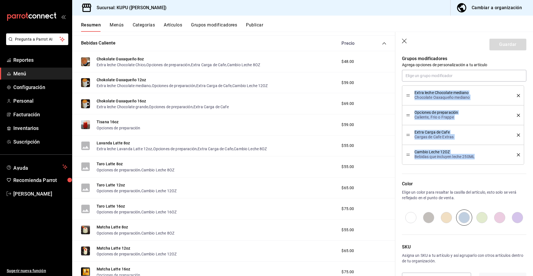
drag, startPoint x: 415, startPoint y: 91, endPoint x: 477, endPoint y: 159, distance: 90.9
click at [477, 159] on ul "Extra leche Chocolate mediano Chocolate Oaxaqueño mediano Opciones de preparaci…" at bounding box center [464, 124] width 124 height 79
copy ul "Extra leche Chocolate mediano Chocolate Oaxaqueño mediano Opciones de preparaci…"
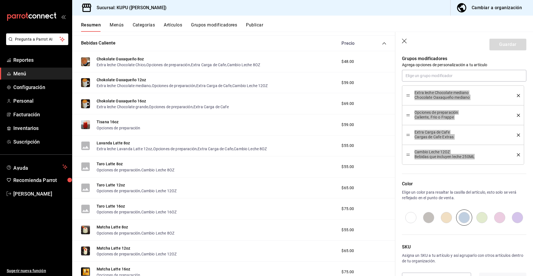
scroll to position [270, 0]
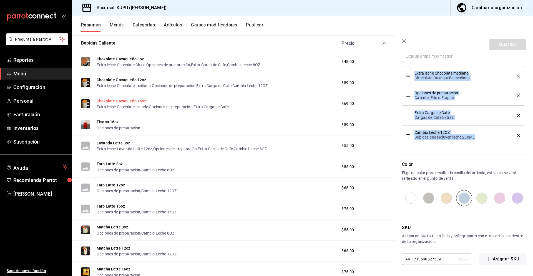
click at [135, 101] on button "Chokolate Oaxaqueño 16oz" at bounding box center [122, 101] width 50 height 6
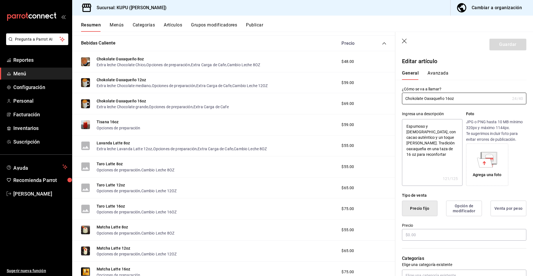
type textarea "x"
type input "$69.00"
radio input "false"
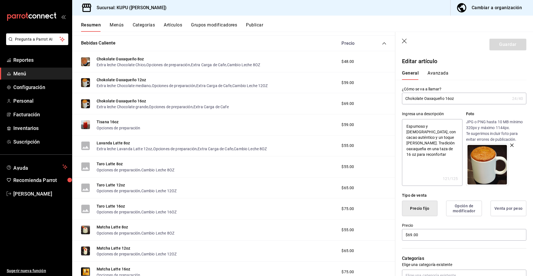
drag, startPoint x: 469, startPoint y: 98, endPoint x: 410, endPoint y: 94, distance: 59.3
click at [410, 94] on input "Chokolate Oaxaqueño 16oz" at bounding box center [456, 98] width 108 height 11
drag, startPoint x: 407, startPoint y: 125, endPoint x: 459, endPoint y: 158, distance: 61.6
click at [459, 158] on textarea "Espumoso y [DEMOGRAPHIC_DATA], con cacao auténtico y un toque [PERSON_NAME]. Tr…" at bounding box center [432, 152] width 60 height 67
drag, startPoint x: 430, startPoint y: 235, endPoint x: 415, endPoint y: 231, distance: 15.5
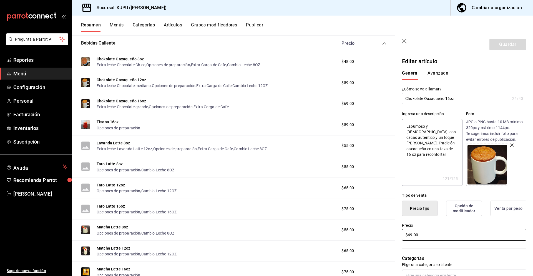
click at [415, 231] on input "$69.00" at bounding box center [464, 235] width 124 height 12
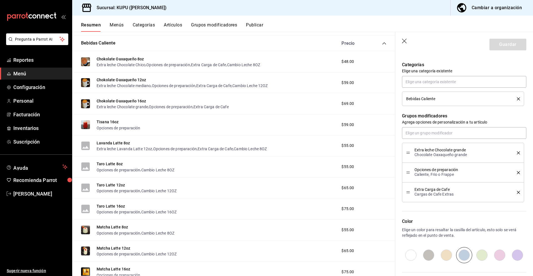
scroll to position [217, 0]
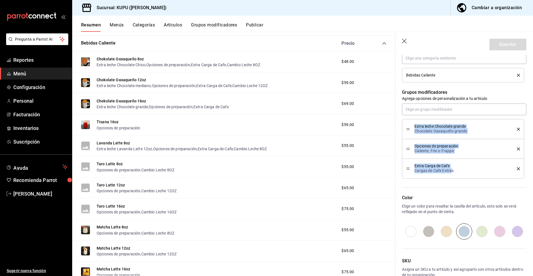
drag, startPoint x: 414, startPoint y: 124, endPoint x: 453, endPoint y: 170, distance: 60.1
click at [453, 170] on ul "Extra leche Chocolate grande Chocolate Oaxaqueño grande Opciones de preparación…" at bounding box center [464, 148] width 124 height 59
click at [415, 130] on div "Extra leche Chocolate grande Chocolate Oaxaqueño grande" at bounding box center [464, 129] width 114 height 12
drag, startPoint x: 415, startPoint y: 123, endPoint x: 457, endPoint y: 170, distance: 63.4
click at [457, 170] on ul "Extra leche Chocolate grande Chocolate Oaxaqueño grande Opciones de preparación…" at bounding box center [464, 148] width 124 height 59
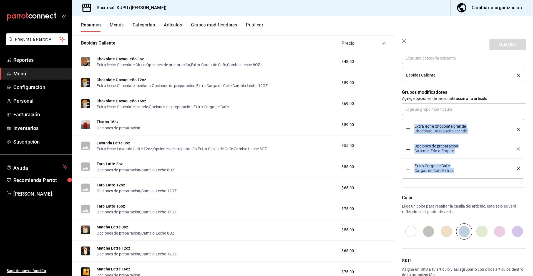
copy ul "Extra leche Chocolate grande Chocolate Oaxaqueño grande Opciones de preparación…"
click at [105, 120] on button "Tisana 16oz" at bounding box center [108, 122] width 22 height 6
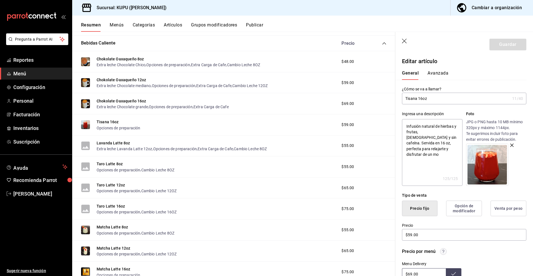
drag, startPoint x: 437, startPoint y: 99, endPoint x: 407, endPoint y: 96, distance: 30.2
click at [407, 96] on input "Tisana 16oz" at bounding box center [456, 98] width 108 height 11
drag, startPoint x: 450, startPoint y: 149, endPoint x: 398, endPoint y: 126, distance: 57.1
click at [398, 126] on div "Ingresa una descripción Infusión natural de hierbas y frutas, [DEMOGRAPHIC_DATA…" at bounding box center [461, 144] width 131 height 81
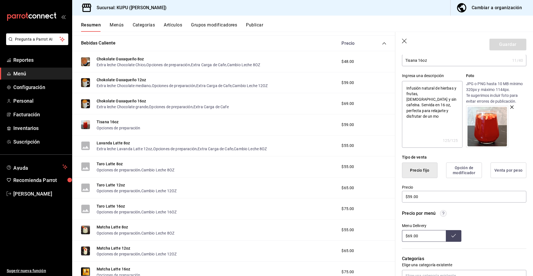
scroll to position [39, 0]
drag, startPoint x: 429, startPoint y: 197, endPoint x: 400, endPoint y: 192, distance: 29.2
click at [400, 192] on div "Precio $59.00" at bounding box center [461, 189] width 131 height 25
drag, startPoint x: 423, startPoint y: 232, endPoint x: 412, endPoint y: 231, distance: 12.0
click at [412, 231] on input "$69.00" at bounding box center [424, 235] width 44 height 12
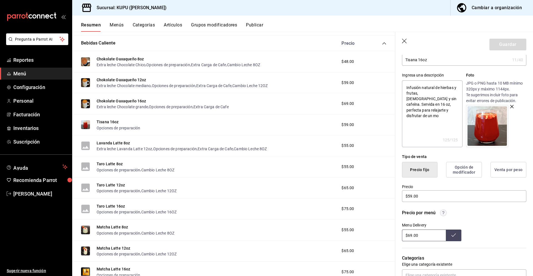
drag, startPoint x: 423, startPoint y: 235, endPoint x: 397, endPoint y: 234, distance: 26.2
click at [397, 234] on div "Precio por menú Menu Delivery $69.00" at bounding box center [461, 222] width 131 height 38
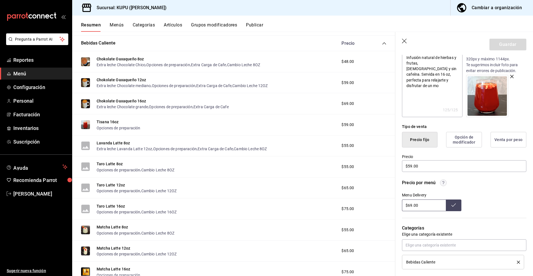
scroll to position [238, 0]
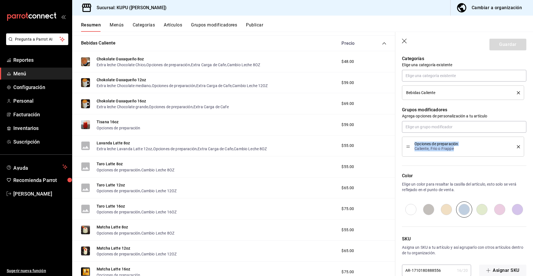
drag, startPoint x: 415, startPoint y: 143, endPoint x: 459, endPoint y: 149, distance: 44.3
click at [459, 149] on div "Opciones de preparación Caliente, Frio o Frappe" at bounding box center [462, 146] width 94 height 9
copy div "Opciones de preparación Caliente, Frio o Frappe"
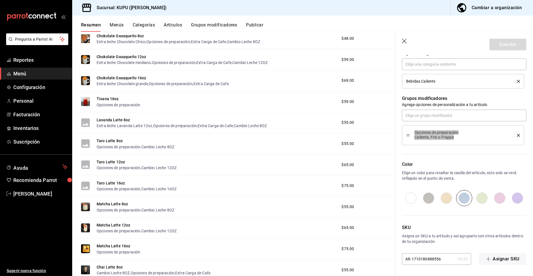
scroll to position [269, 0]
click at [113, 120] on button "Lavanda Latte 8oz" at bounding box center [114, 120] width 34 height 6
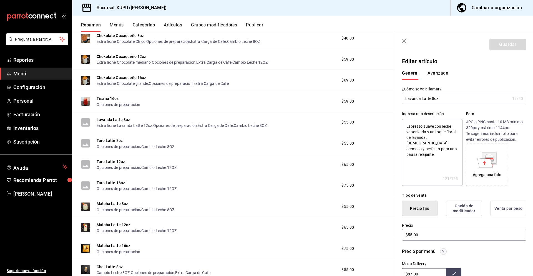
drag, startPoint x: 447, startPoint y: 100, endPoint x: 407, endPoint y: 95, distance: 40.9
click at [407, 95] on input "Lavanda Latte 8oz" at bounding box center [456, 98] width 108 height 11
click at [405, 175] on textarea "Espresso suave con leche vaporizada y un toque floral de lavanda. [DEMOGRAPHIC_…" at bounding box center [432, 152] width 60 height 67
drag, startPoint x: 439, startPoint y: 156, endPoint x: 400, endPoint y: 127, distance: 48.5
click at [400, 127] on div "Ingresa una descripción Espresso suave con leche vaporizada y un toque floral d…" at bounding box center [461, 144] width 131 height 81
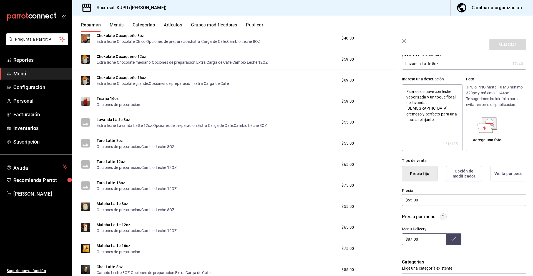
scroll to position [36, 0]
drag, startPoint x: 432, startPoint y: 200, endPoint x: 401, endPoint y: 198, distance: 30.3
click at [401, 198] on div "Precio $55.00" at bounding box center [461, 192] width 131 height 25
drag, startPoint x: 424, startPoint y: 241, endPoint x: 383, endPoint y: 233, distance: 42.1
click at [383, 233] on main "Resumen sucursal Si activas ‘Editar artículo por menú’, podrás personalizar los…" at bounding box center [302, 154] width 461 height 244
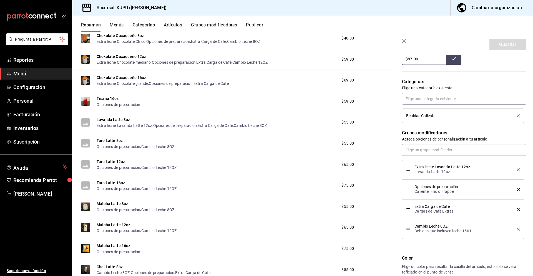
scroll to position [215, 0]
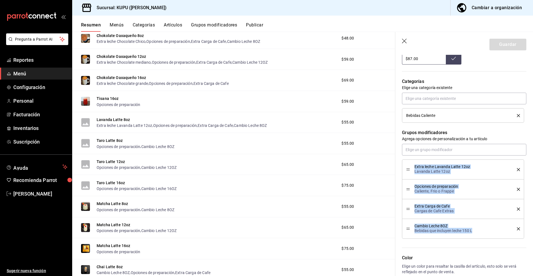
drag, startPoint x: 414, startPoint y: 167, endPoint x: 474, endPoint y: 232, distance: 88.3
click at [474, 232] on ul "Extra leche Lavanda Latte 12oz Lavanda Latte 12oz Opciones de preparación Calie…" at bounding box center [464, 198] width 124 height 79
copy ul "Extra leche Lavanda Latte 12oz Lavanda Latte 12oz Opciones de preparación Calie…"
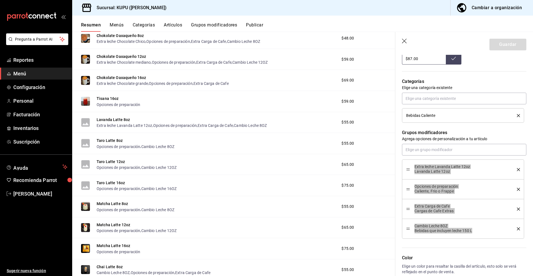
scroll to position [0, 0]
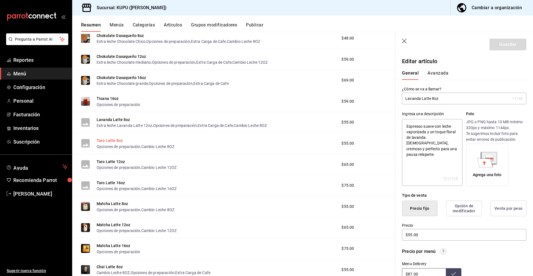
click at [111, 140] on button "Taro Latte 8oz" at bounding box center [110, 141] width 26 height 6
drag, startPoint x: 445, startPoint y: 98, endPoint x: 395, endPoint y: 98, distance: 50.0
click at [395, 98] on div "Guardar Editar artículo General Avanzada ¿Cómo se va a llamar? Taro Latte 8oz 1…" at bounding box center [464, 170] width 138 height 276
drag, startPoint x: 439, startPoint y: 151, endPoint x: 403, endPoint y: 126, distance: 44.3
click at [403, 126] on textarea "Cremoso y ligeramente dulce, con el sabor único del taro. Servido en 8 oz, idea…" at bounding box center [432, 152] width 60 height 67
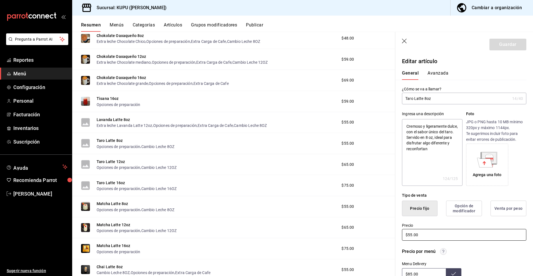
drag, startPoint x: 428, startPoint y: 235, endPoint x: 391, endPoint y: 232, distance: 37.3
click at [391, 232] on main "Resumen sucursal Si activas ‘Editar artículo por menú’, podrás personalizar los…" at bounding box center [302, 154] width 461 height 244
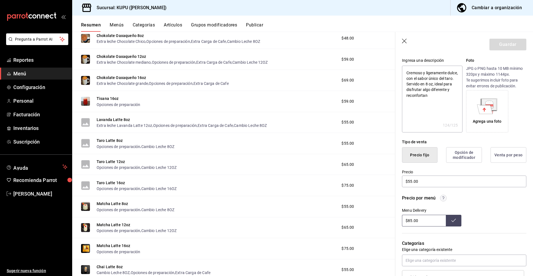
scroll to position [68, 0]
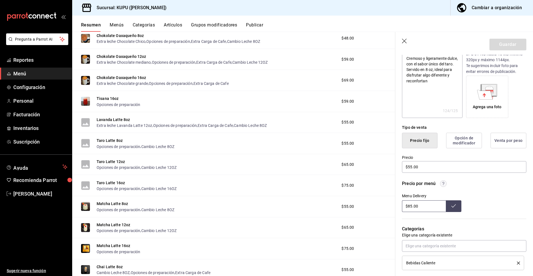
drag, startPoint x: 429, startPoint y: 206, endPoint x: 415, endPoint y: 203, distance: 14.2
click at [415, 203] on input "$85.00" at bounding box center [424, 206] width 44 height 12
click at [422, 207] on input "$85.00" at bounding box center [424, 206] width 44 height 12
click at [426, 207] on input "$85.00" at bounding box center [424, 206] width 44 height 12
click at [421, 204] on input "$85.00" at bounding box center [424, 206] width 44 height 12
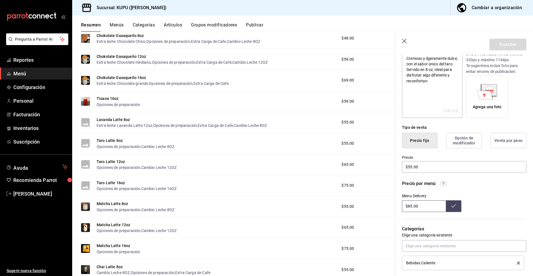
drag, startPoint x: 425, startPoint y: 206, endPoint x: 394, endPoint y: 203, distance: 30.7
click at [394, 203] on main "Resumen sucursal Si activas ‘Editar artículo por menú’, podrás personalizar los…" at bounding box center [302, 154] width 461 height 244
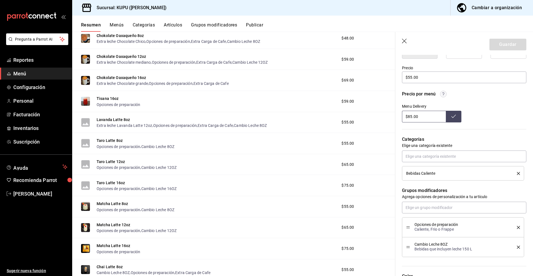
scroll to position [216, 0]
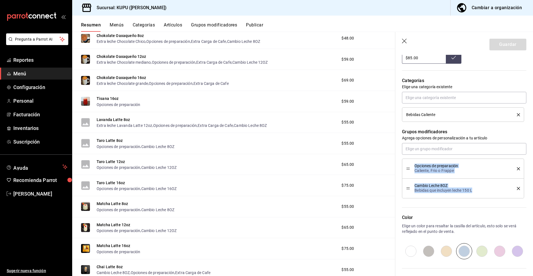
drag, startPoint x: 415, startPoint y: 165, endPoint x: 476, endPoint y: 189, distance: 65.1
click at [476, 189] on ul "Opciones de preparación Caliente, Frio o Frappe Cambio Leche 8OZ Bebidas que in…" at bounding box center [464, 178] width 124 height 40
copy ul "Opciones de preparación Caliente, Frio o Frappe Cambio Leche 8OZ Bebidas que in…"
click at [116, 162] on button "Taro Latte 12oz" at bounding box center [111, 162] width 28 height 6
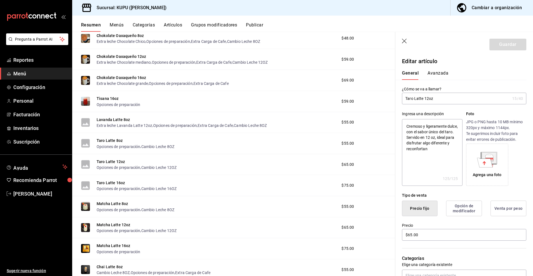
drag, startPoint x: 441, startPoint y: 98, endPoint x: 402, endPoint y: 97, distance: 39.2
click at [402, 97] on input "Taro Latte 12oz" at bounding box center [456, 98] width 108 height 11
drag, startPoint x: 435, startPoint y: 151, endPoint x: 407, endPoint y: 127, distance: 36.9
click at [407, 127] on textarea "Cremoso y ligeramente dulce, con el sabor único del taro. Servido en 12 oz, ide…" at bounding box center [432, 152] width 60 height 67
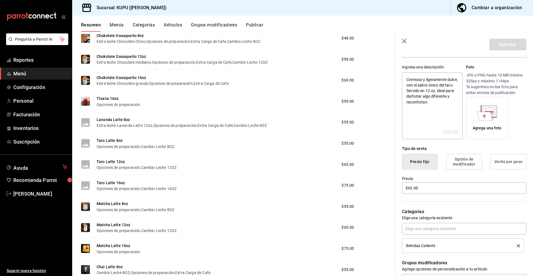
scroll to position [47, 0]
drag, startPoint x: 429, startPoint y: 187, endPoint x: 387, endPoint y: 183, distance: 42.4
click at [387, 183] on main "Resumen sucursal Si activas ‘Editar artículo por menú’, podrás personalizar los…" at bounding box center [302, 154] width 461 height 244
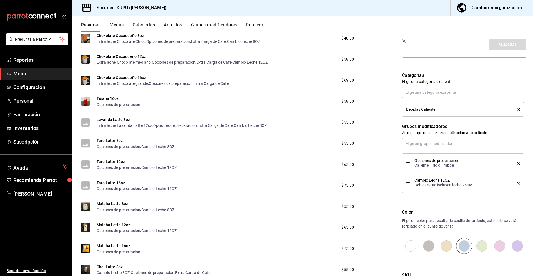
scroll to position [210, 0]
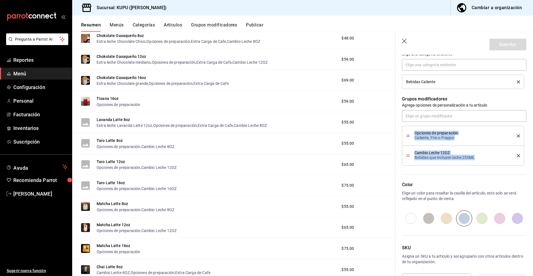
drag, startPoint x: 414, startPoint y: 133, endPoint x: 477, endPoint y: 157, distance: 67.1
click at [477, 157] on ul "Opciones de preparación Caliente, Frio o Frappe Cambio Leche 12OZ Bebidas que i…" at bounding box center [464, 146] width 124 height 40
copy ul "Opciones de preparación Caliente, Frio o Frappe Cambio Leche 12OZ Bebidas que i…"
click at [117, 183] on button "Taro Latte 16oz" at bounding box center [111, 183] width 28 height 6
click at [111, 182] on button "Taro Latte 16oz" at bounding box center [111, 183] width 28 height 6
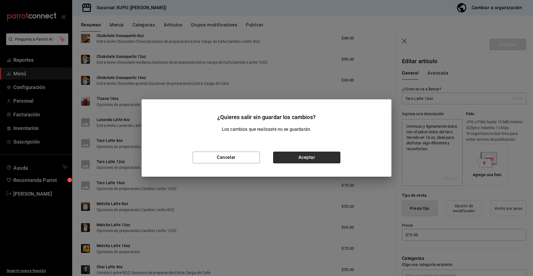
click at [304, 161] on button "Aceptar" at bounding box center [306, 157] width 67 height 12
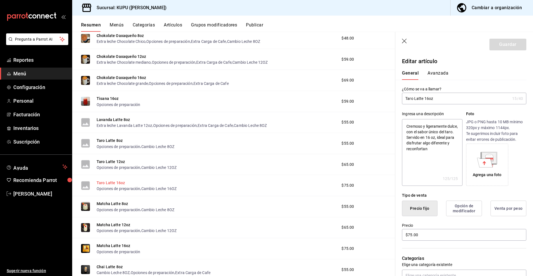
click at [111, 182] on button "Taro Latte 16oz" at bounding box center [111, 183] width 28 height 6
drag, startPoint x: 442, startPoint y: 99, endPoint x: 404, endPoint y: 97, distance: 38.1
click at [404, 97] on input "Taro Latte 16oz" at bounding box center [456, 98] width 108 height 11
click at [433, 150] on textarea "Cremoso y ligeramente dulce, con el sabor único del taro. Servido en 16 oz, ide…" at bounding box center [432, 152] width 60 height 67
drag, startPoint x: 433, startPoint y: 150, endPoint x: 406, endPoint y: 128, distance: 35.2
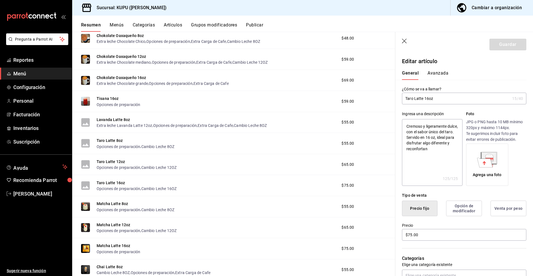
click at [406, 128] on textarea "Cremoso y ligeramente dulce, con el sabor único del taro. Servido en 16 oz, ide…" at bounding box center [432, 152] width 60 height 67
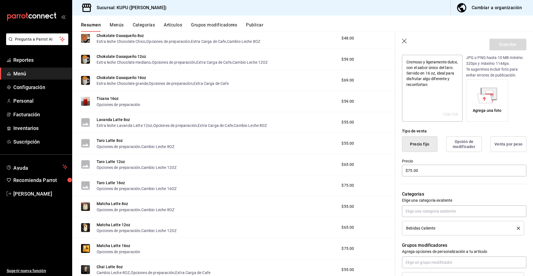
scroll to position [65, 0]
drag, startPoint x: 425, startPoint y: 170, endPoint x: 393, endPoint y: 167, distance: 32.1
click at [393, 167] on main "Resumen sucursal Si activas ‘Editar artículo por menú’, podrás personalizar los…" at bounding box center [302, 154] width 461 height 244
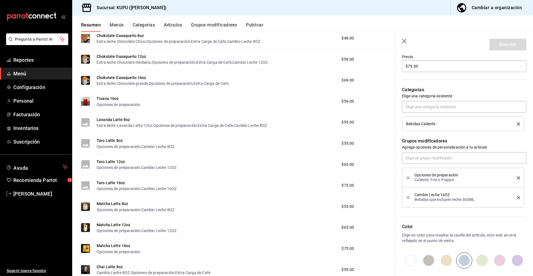
scroll to position [215, 0]
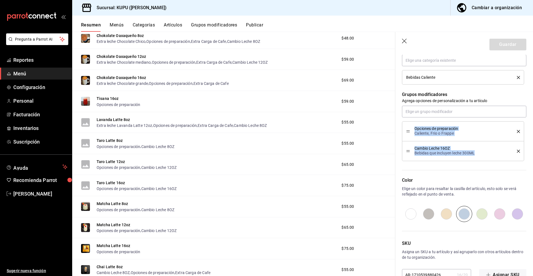
drag, startPoint x: 415, startPoint y: 128, endPoint x: 477, endPoint y: 154, distance: 67.1
click at [477, 154] on ul "Opciones de preparación Caliente, Frio o Frappe Cambio Leche 16OZ Bebidas que i…" at bounding box center [464, 141] width 124 height 40
copy ul "Opciones de preparación Caliente, Frio o Frappe Cambio Leche 16OZ Bebidas que i…"
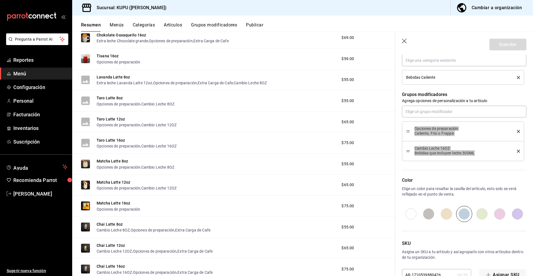
scroll to position [312, 0]
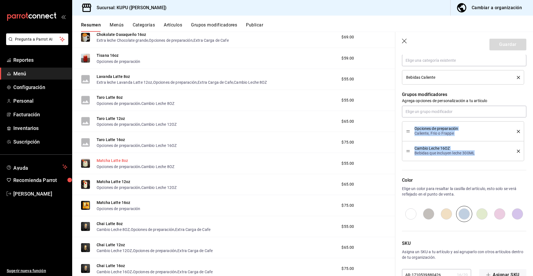
click at [108, 159] on button "Matcha Latte 8oz" at bounding box center [112, 161] width 31 height 6
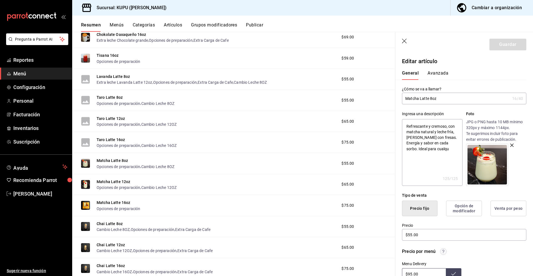
drag, startPoint x: 451, startPoint y: 99, endPoint x: 403, endPoint y: 96, distance: 47.9
click at [403, 96] on input "Matcha Latte 8oz" at bounding box center [456, 98] width 108 height 11
drag, startPoint x: 450, startPoint y: 149, endPoint x: 406, endPoint y: 121, distance: 52.2
click at [406, 121] on textarea "Refrescante y cremoso, con matcha natural y leche fría, [PERSON_NAME] con fresa…" at bounding box center [432, 152] width 60 height 67
drag, startPoint x: 430, startPoint y: 234, endPoint x: 404, endPoint y: 231, distance: 26.0
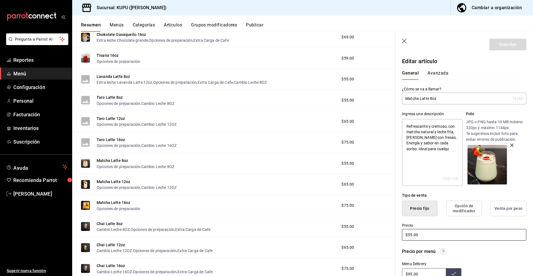
click at [404, 231] on input "$55.00" at bounding box center [464, 235] width 124 height 12
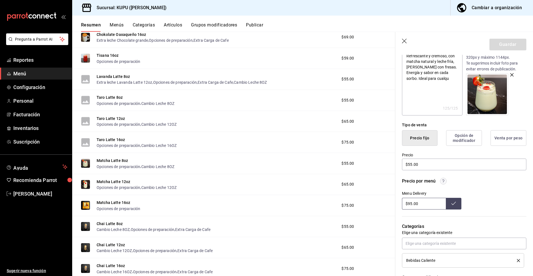
scroll to position [72, 0]
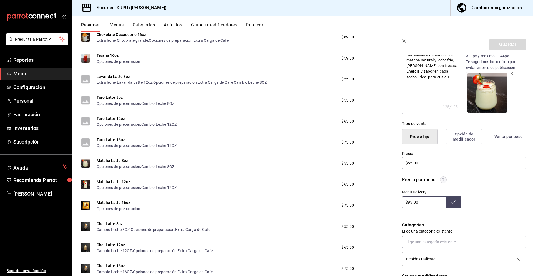
drag, startPoint x: 422, startPoint y: 201, endPoint x: 397, endPoint y: 197, distance: 24.5
click at [397, 197] on div "Precio por menú Menu Delivery $95.00" at bounding box center [461, 188] width 131 height 38
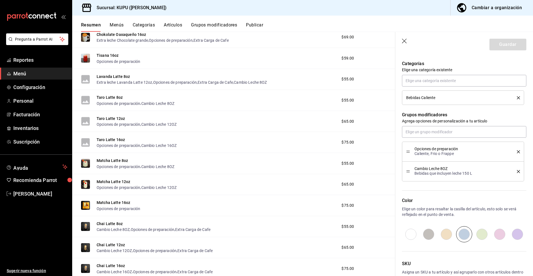
scroll to position [233, 0]
drag, startPoint x: 415, startPoint y: 147, endPoint x: 479, endPoint y: 173, distance: 69.1
click at [479, 173] on ul "Opciones de preparación Caliente, Frio o Frappe Cambio Leche 8OZ Bebidas que in…" at bounding box center [464, 161] width 124 height 40
copy ul "Opciones de preparación Caliente, Frio o Frappe Cambio Leche 8OZ Bebidas que in…"
